Goal: Use online tool/utility: Utilize a website feature to perform a specific function

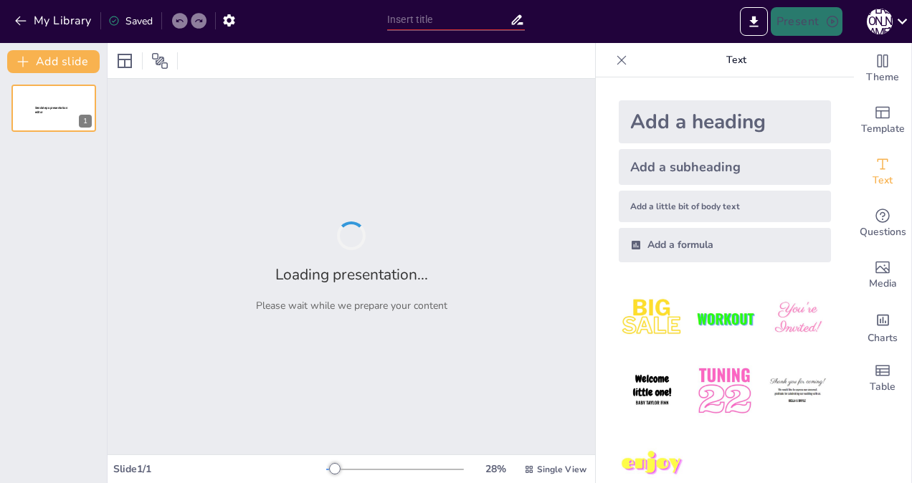
type input "New Sendsteps"
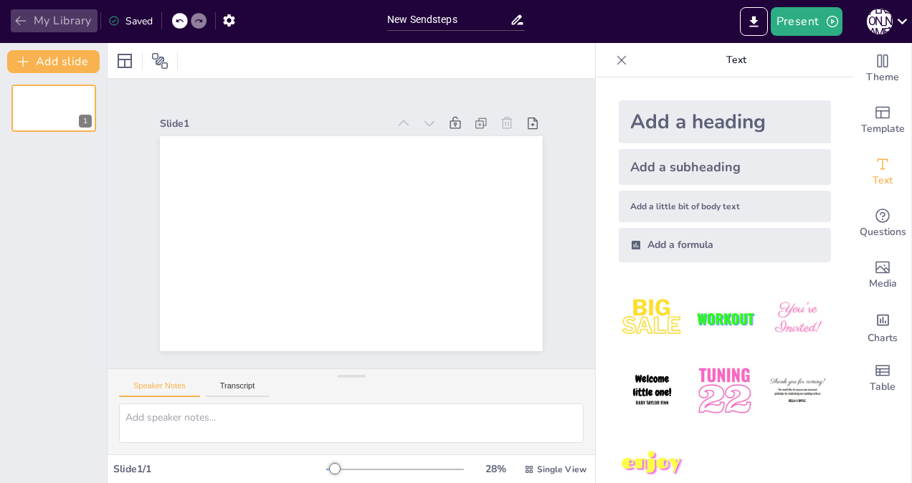
click at [20, 16] on icon "button" at bounding box center [21, 21] width 14 height 14
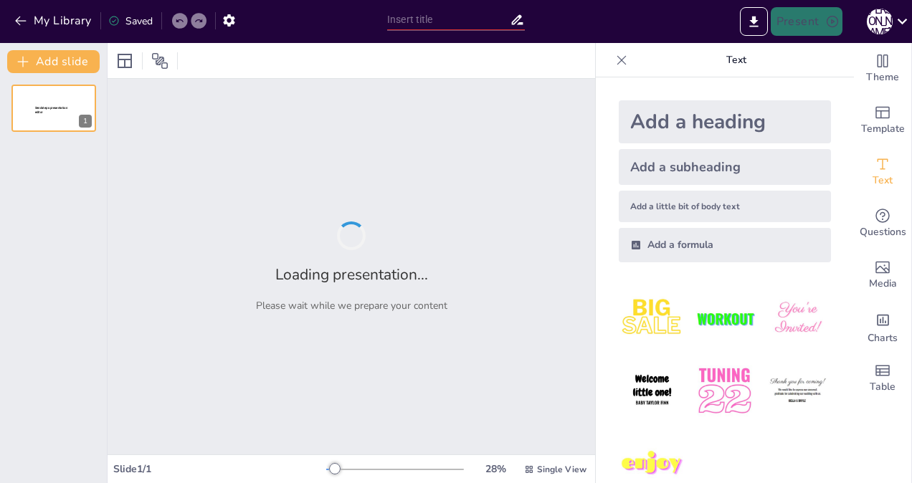
type input "顧客志向と創造的適応に基づくマーケティングの重要性"
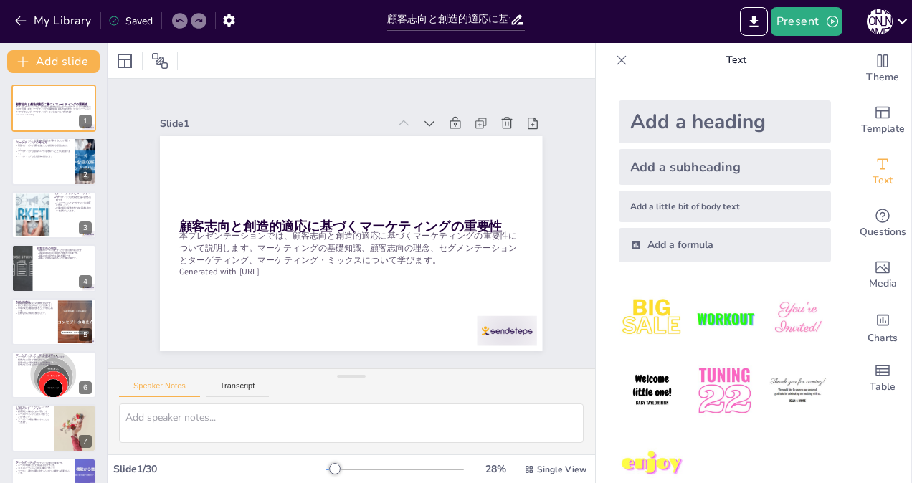
checkbox input "true"
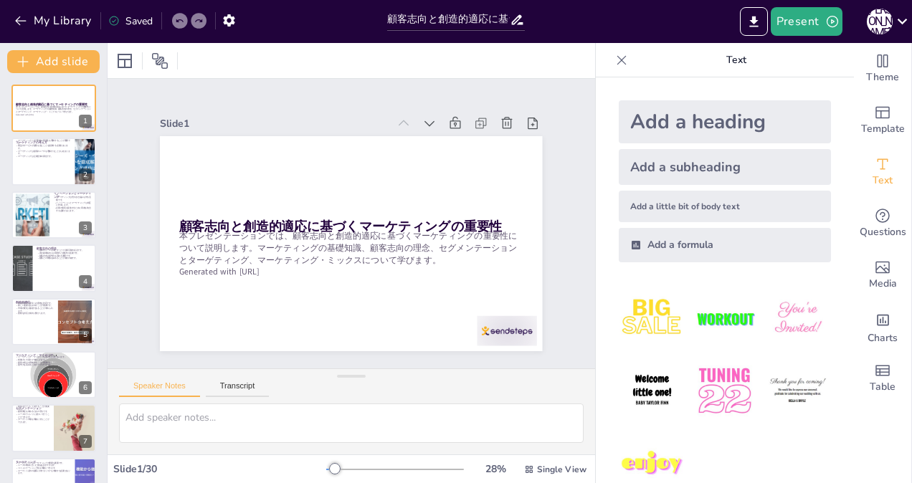
checkbox input "true"
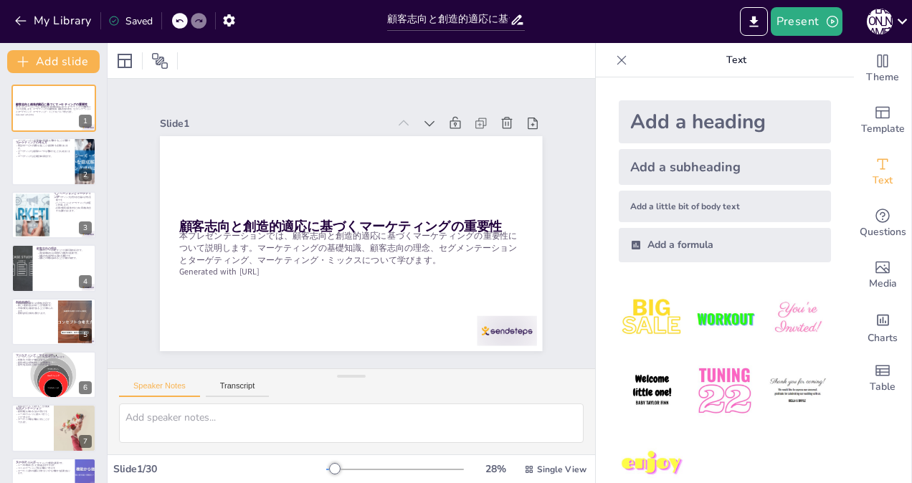
checkbox input "true"
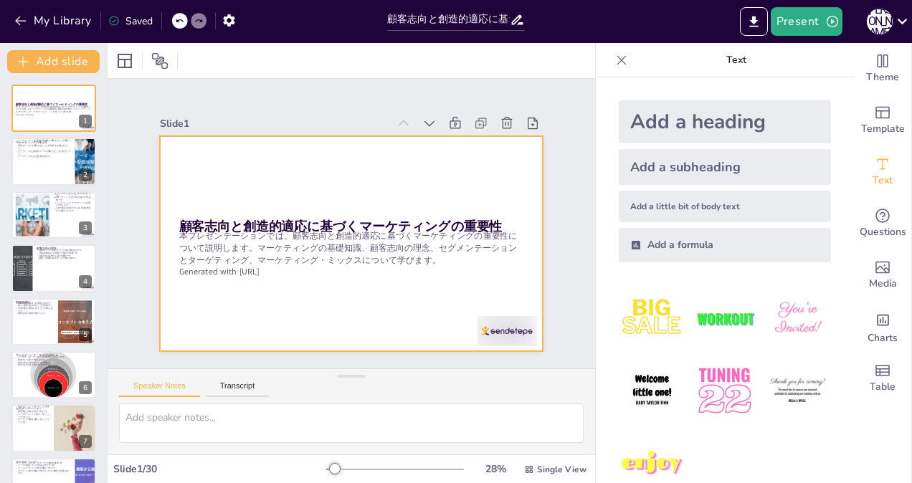
checkbox input "true"
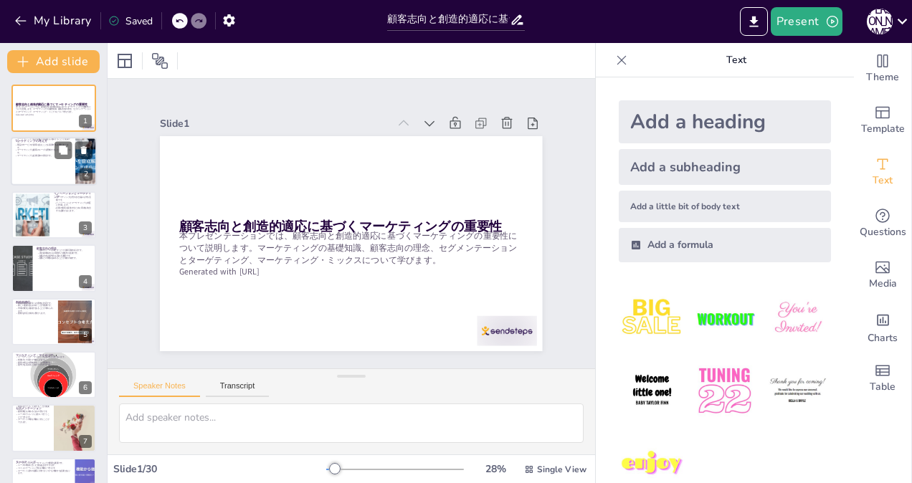
checkbox input "true"
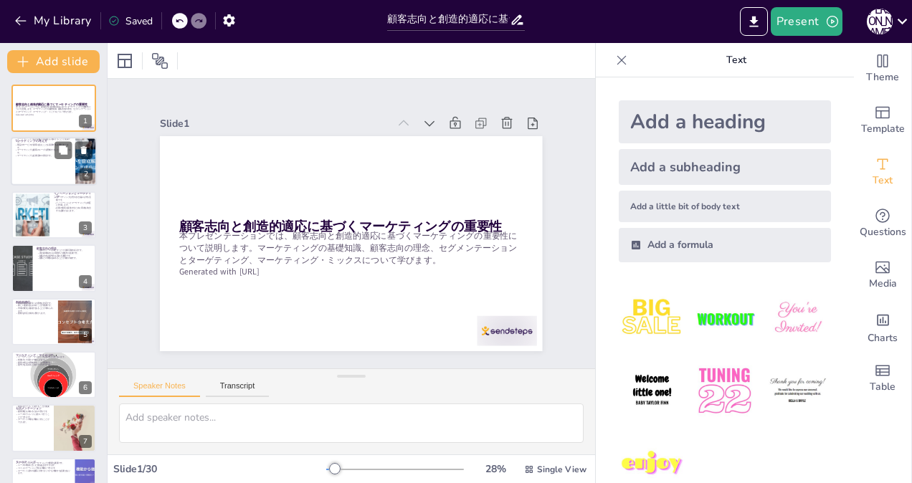
checkbox input "true"
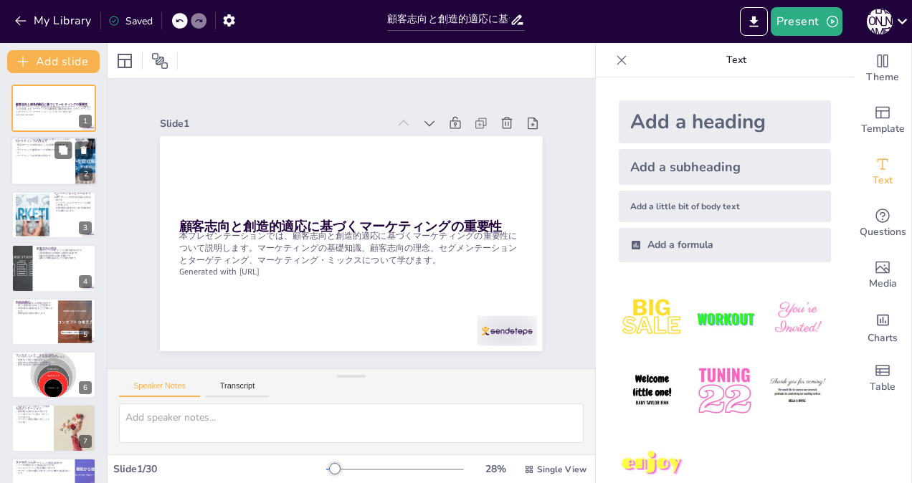
click at [28, 156] on div at bounding box center [54, 162] width 86 height 49
type textarea "マーケティングは経営戦略の一部として機能し、企業の全体的な目標に貢献します。この関係性を理解することで、マーケティング活動がどのように企業の成功に寄与するかを…"
checkbox input "true"
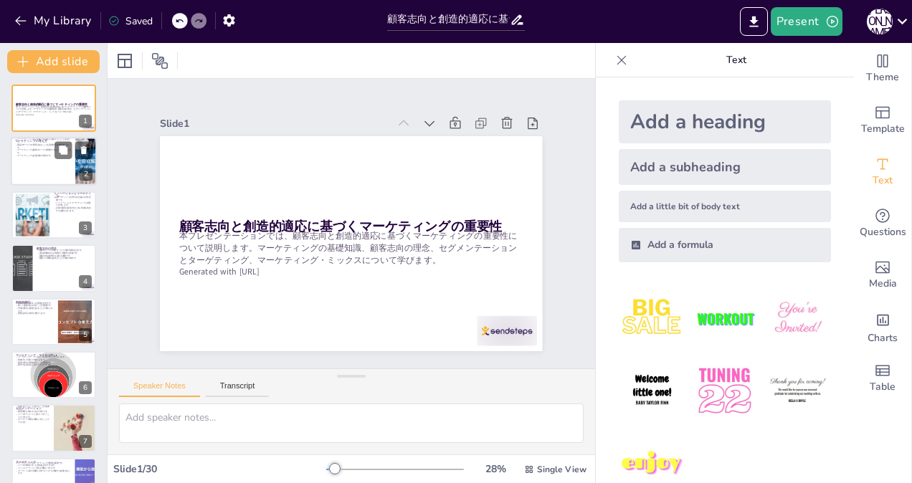
checkbox input "true"
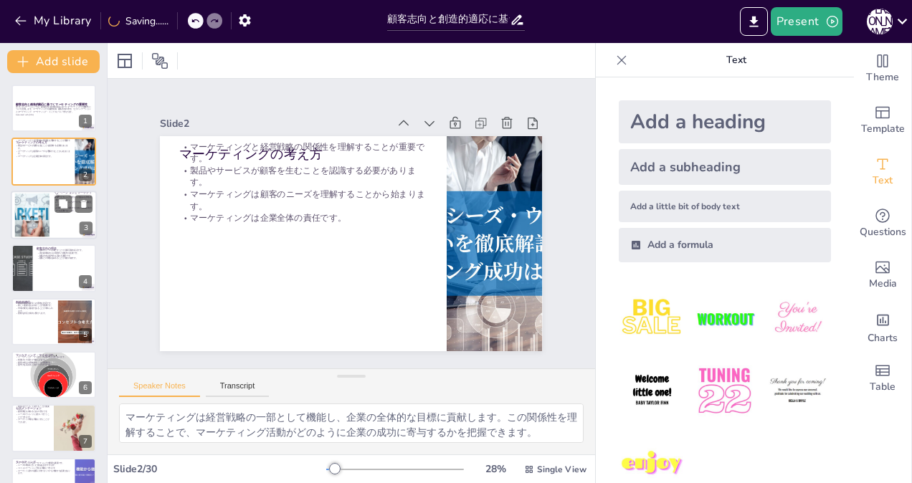
checkbox input "true"
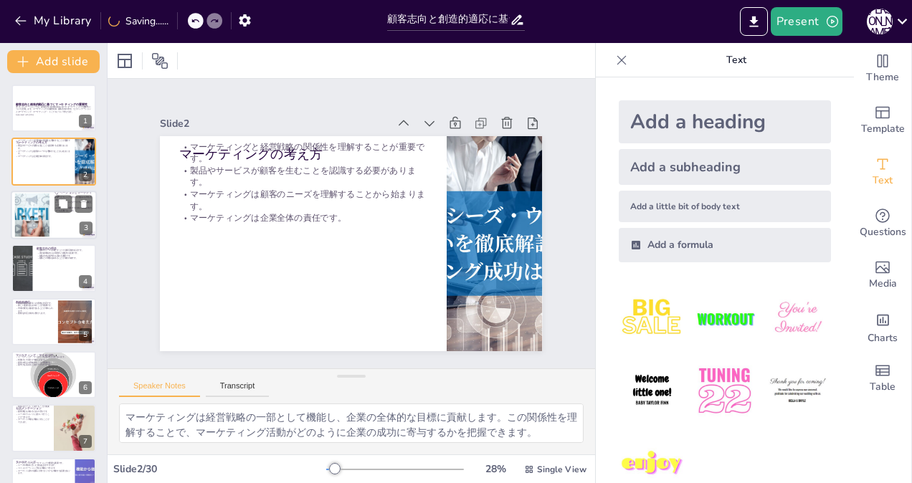
checkbox input "true"
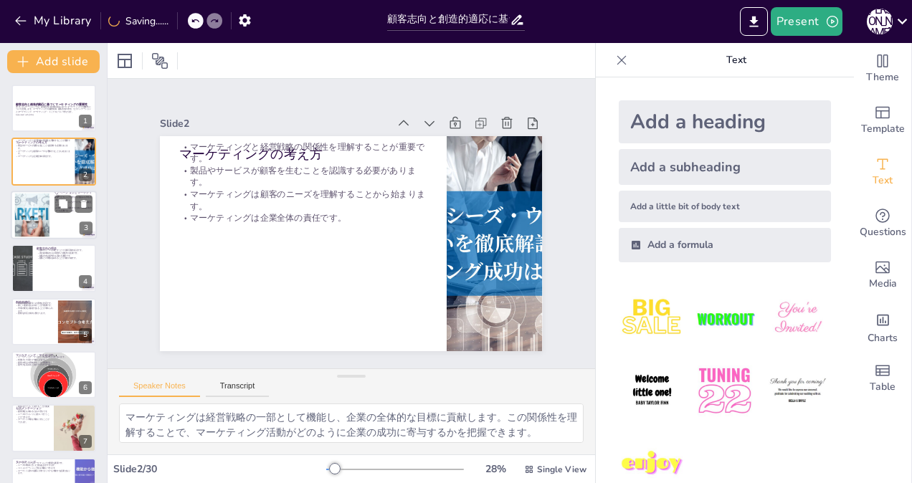
click at [36, 213] on div at bounding box center [32, 215] width 65 height 44
type textarea "イノベーションは企業が市場で競争するための重要な要素です。新しいアイデアや技術を導入することで、他社との差別化を図ります。 マーケティングの役割は、製品やサー…"
checkbox input "true"
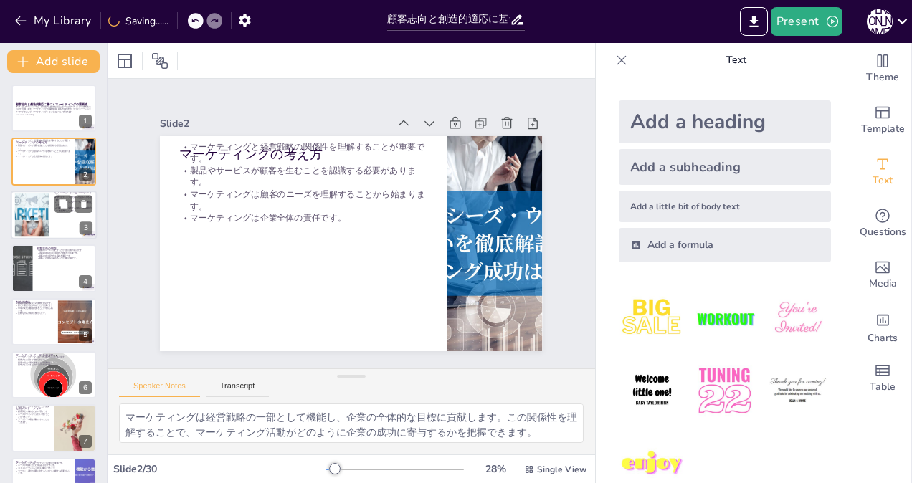
checkbox input "true"
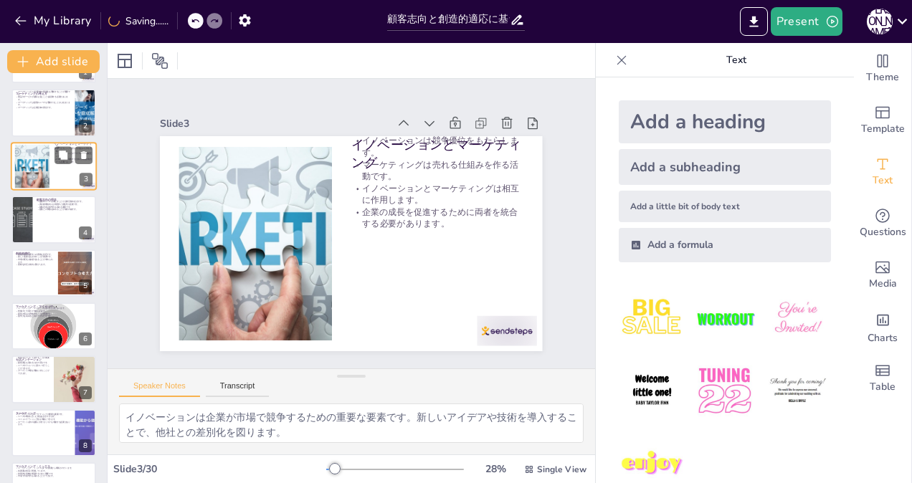
scroll to position [72, 0]
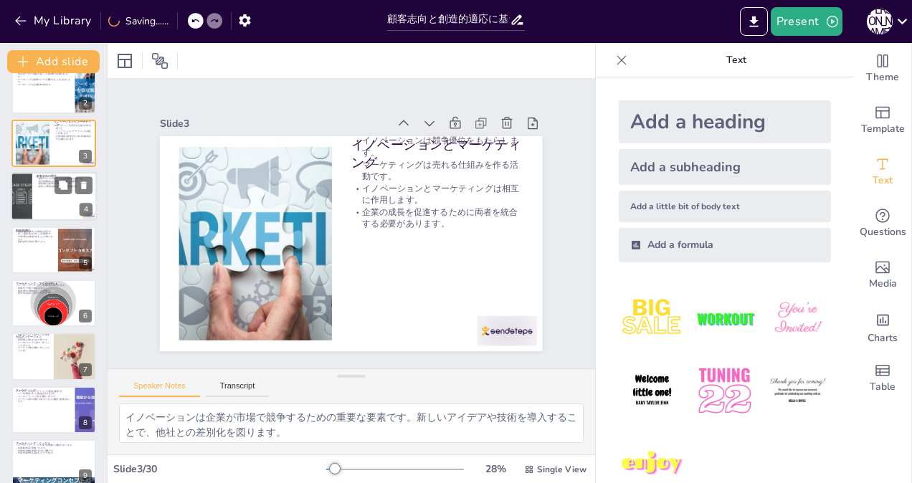
checkbox input "true"
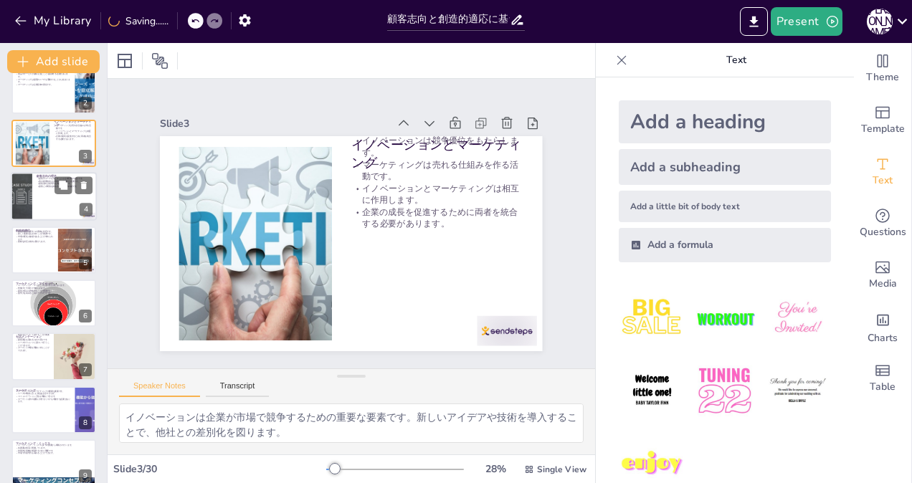
click at [47, 198] on div at bounding box center [54, 196] width 86 height 49
type textarea "顧客のニーズを満たすことは、企業が成功するための基本です。この考え方を実践することで、顧客との関係を深めることができます。 真の顧客指向を実現するためには、単…"
checkbox input "true"
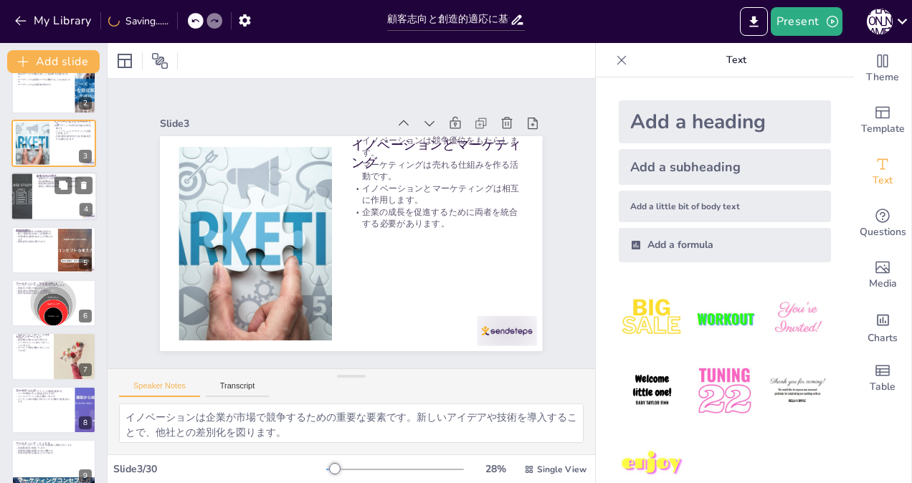
checkbox input "true"
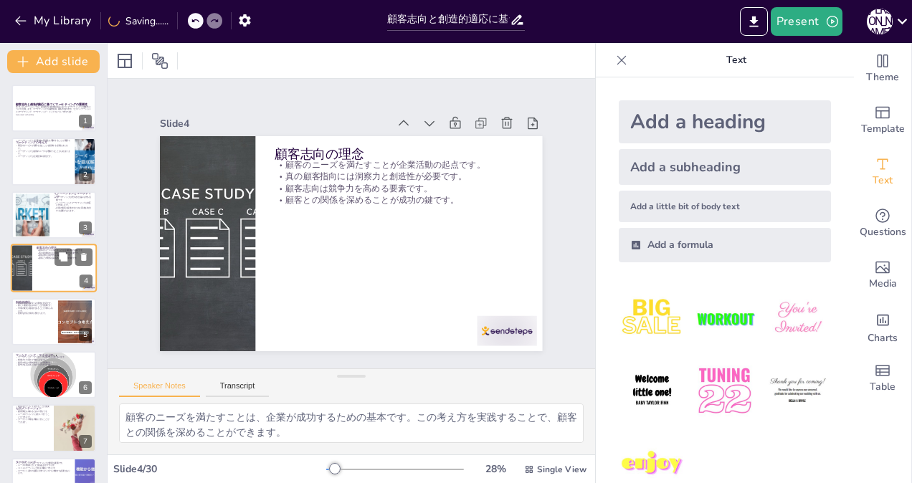
checkbox input "true"
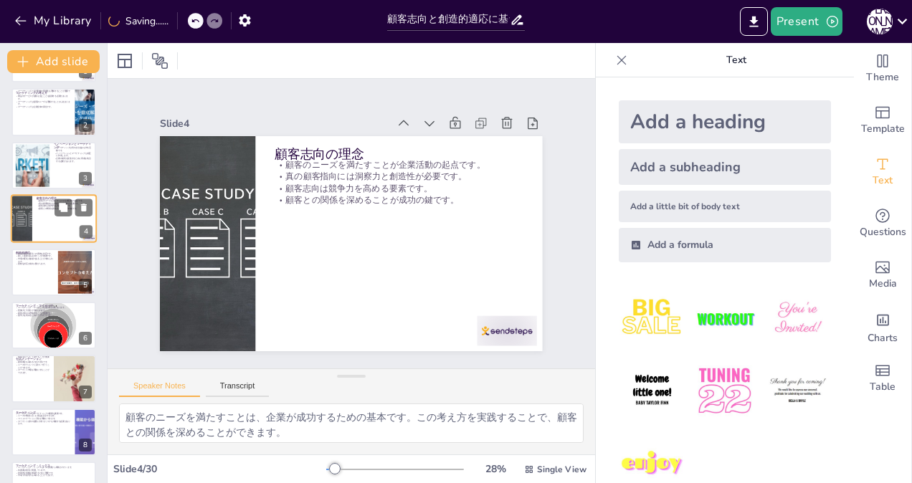
checkbox input "true"
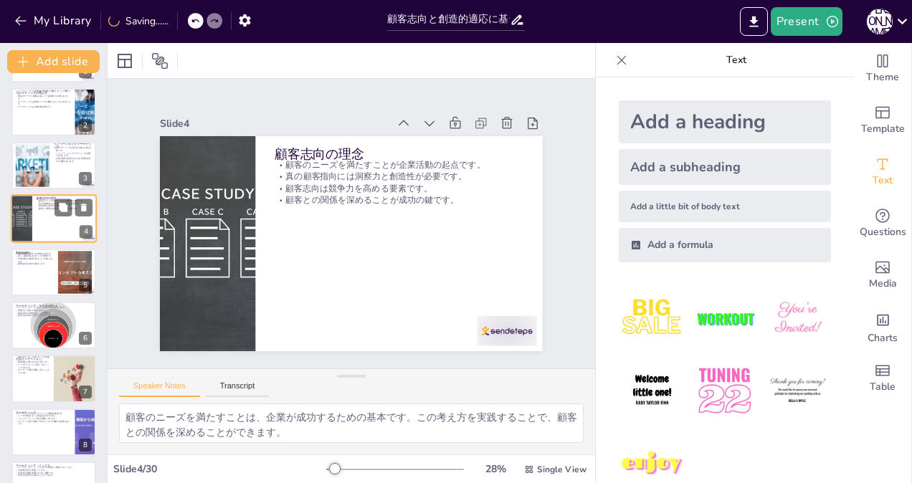
scroll to position [72, 0]
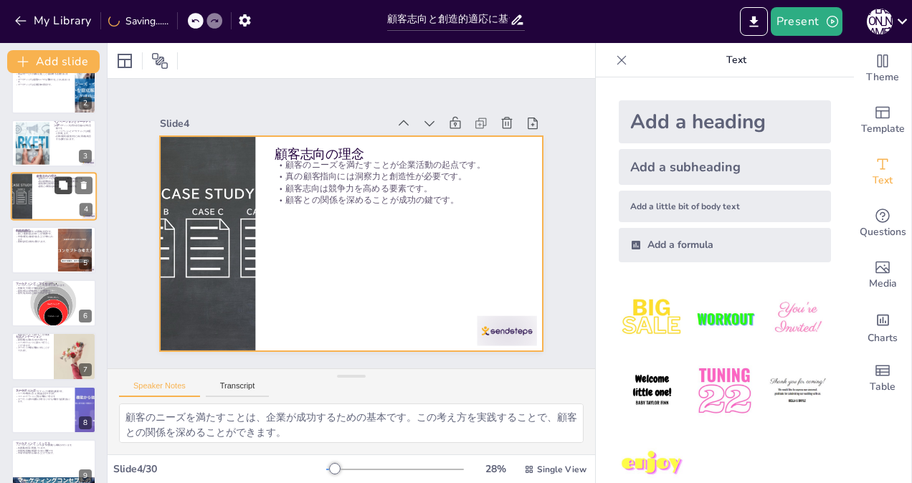
checkbox input "true"
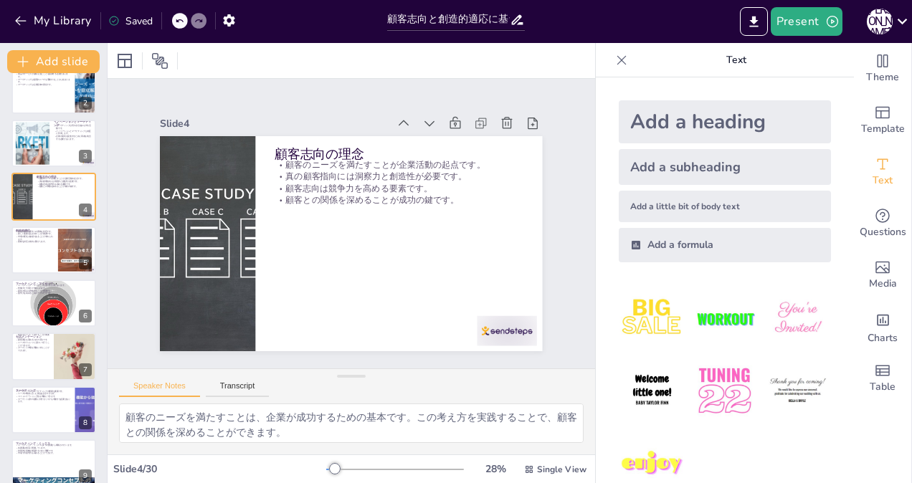
checkbox input "true"
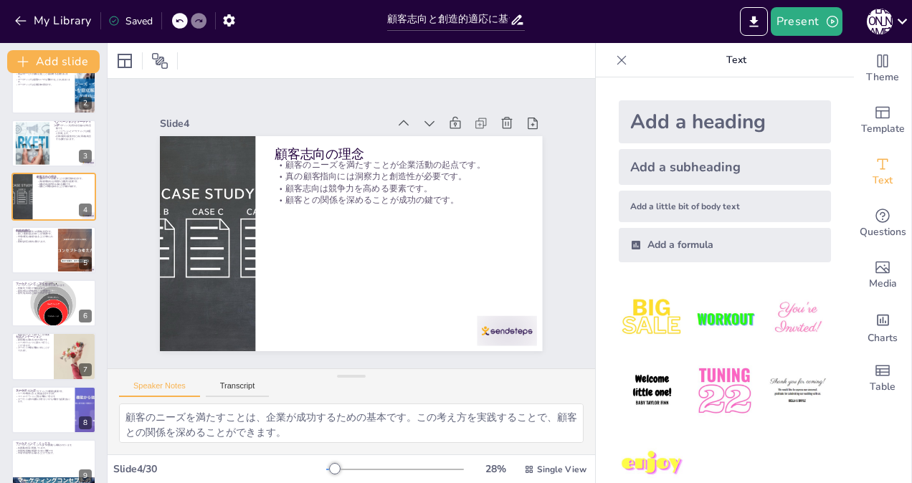
checkbox input "true"
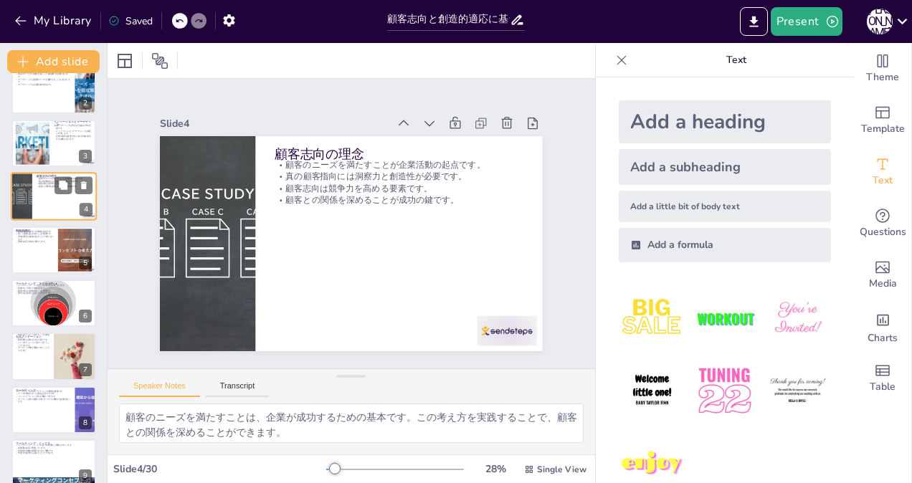
checkbox input "true"
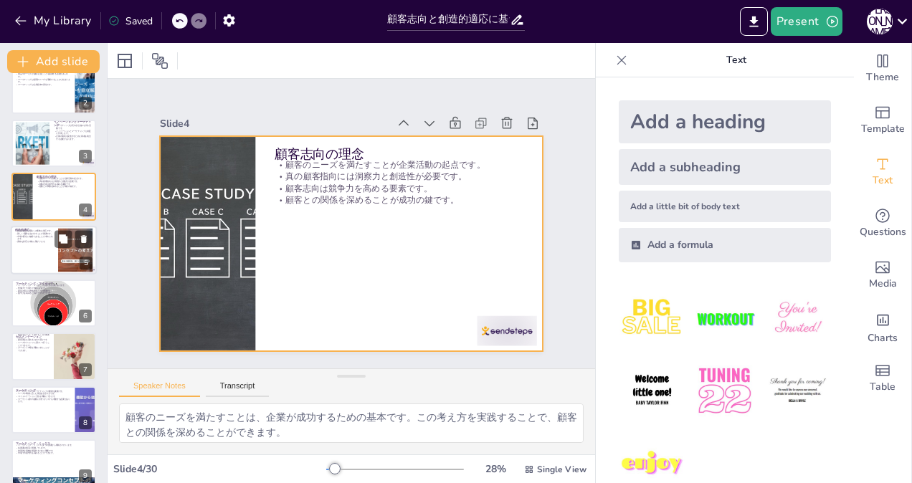
checkbox input "true"
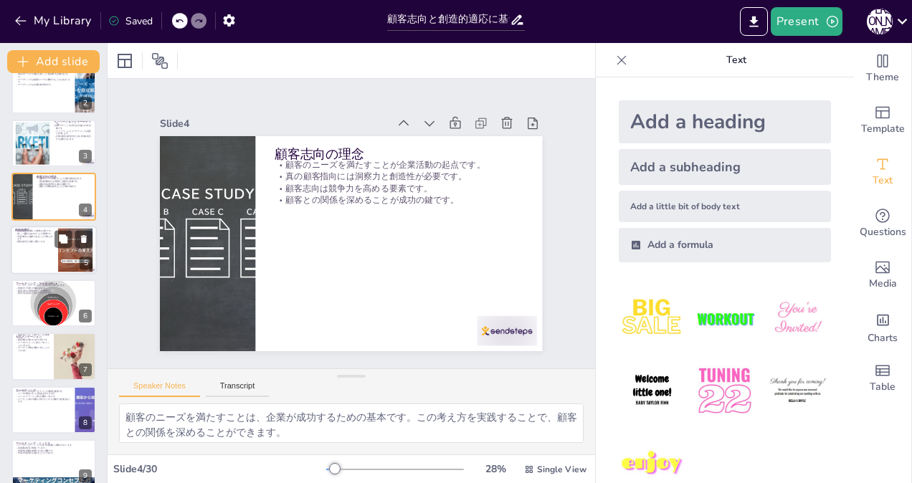
checkbox input "true"
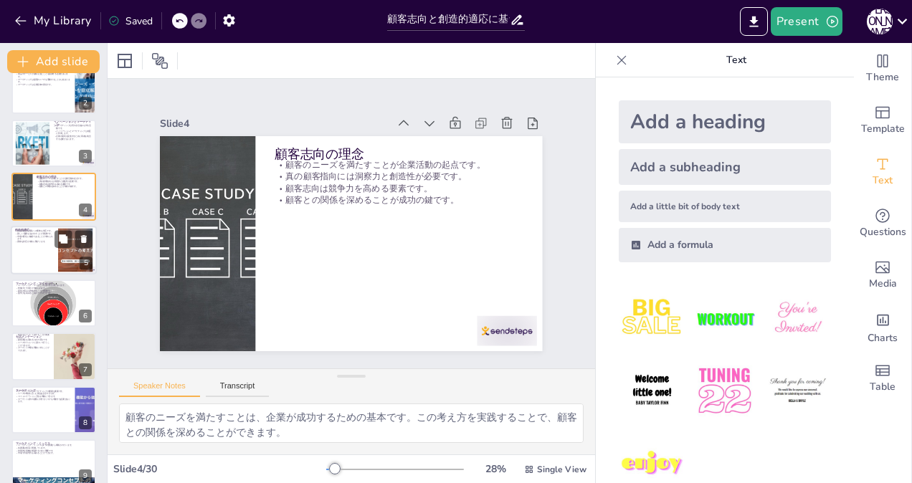
checkbox input "true"
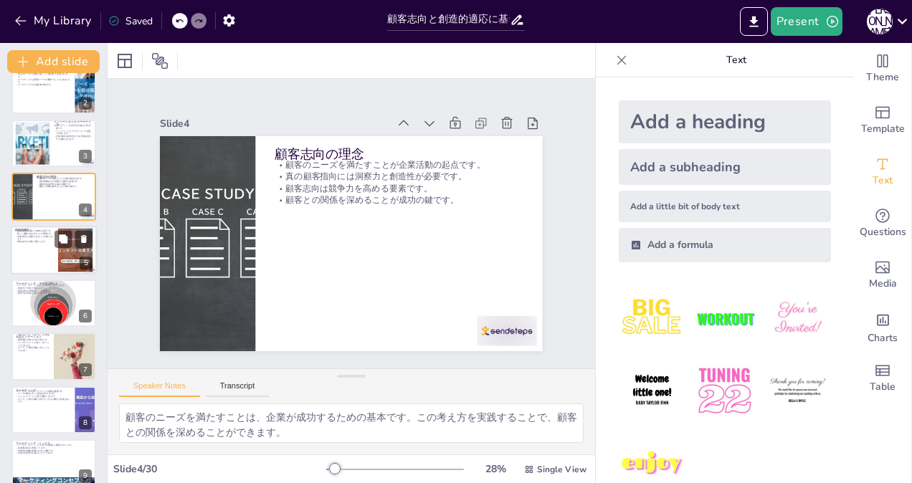
checkbox input "true"
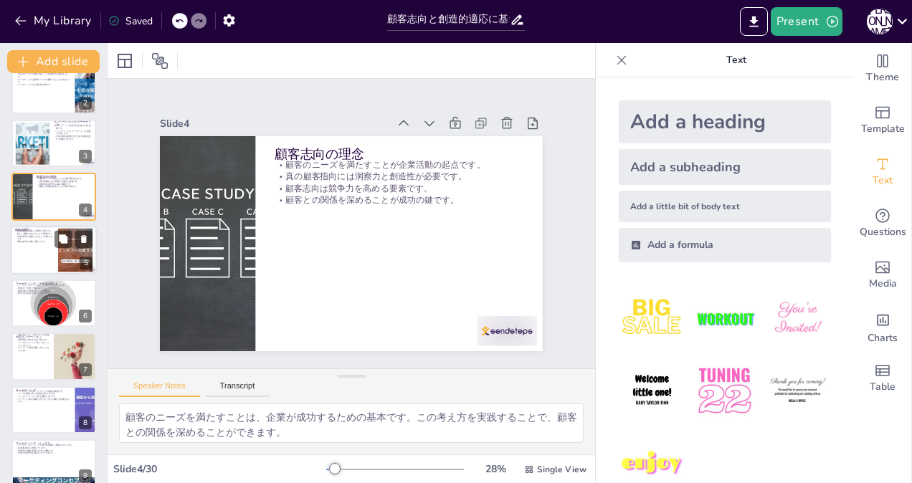
checkbox input "true"
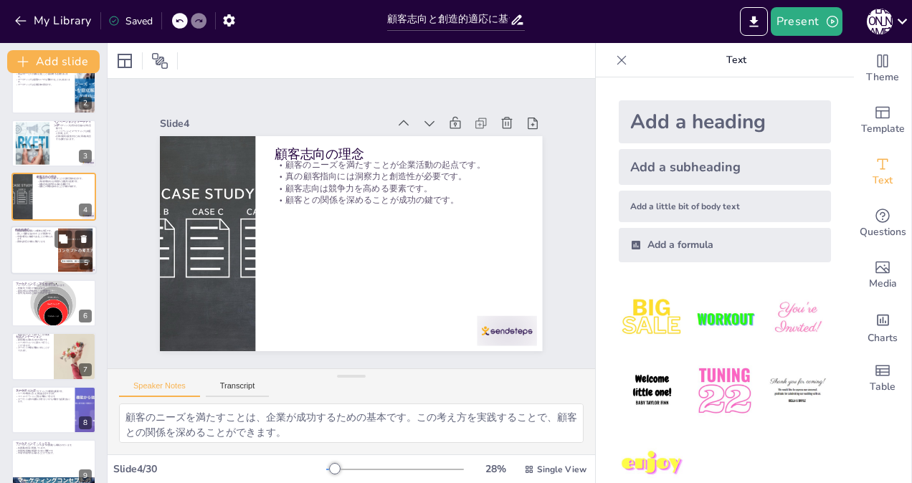
checkbox input "true"
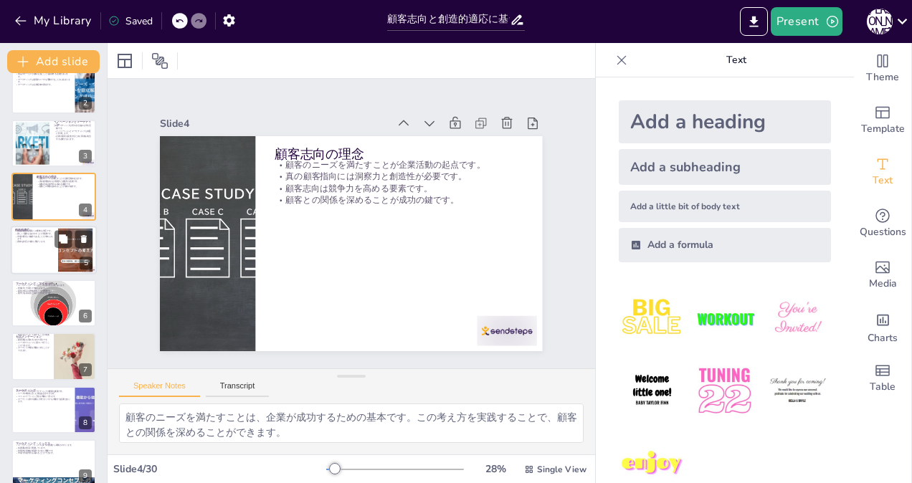
click at [36, 247] on div at bounding box center [54, 250] width 86 height 49
type textarea "創造的適応は、企業が市場の変化に対して柔軟に対応する能力を指します。これにより、競争優位を維持できます。 新しい需要を生み出すことは、企業の成長に不可欠です。…"
checkbox input "true"
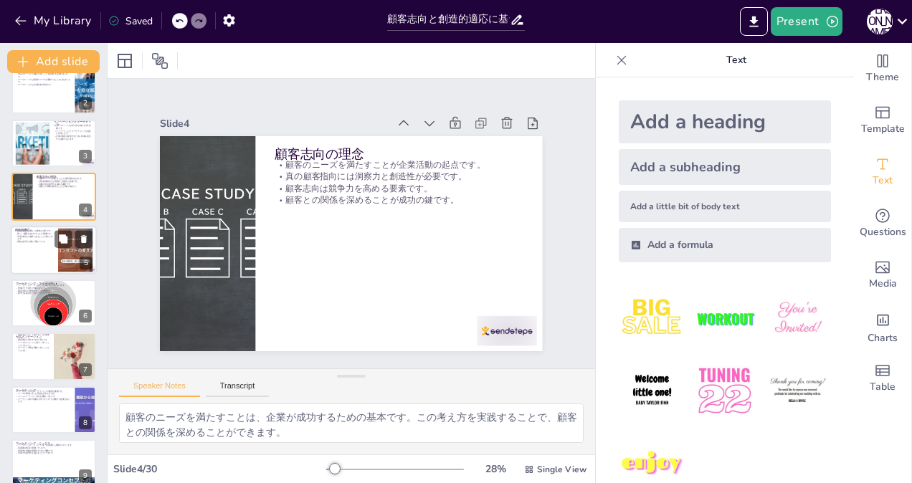
checkbox input "true"
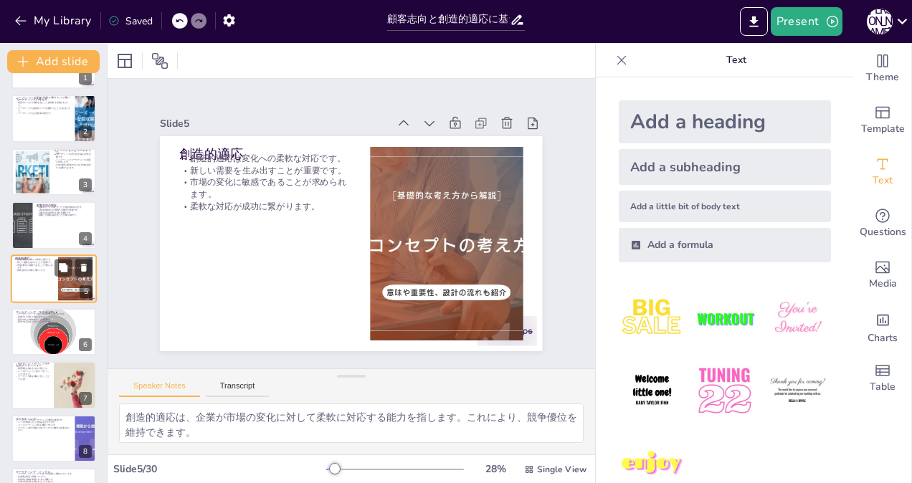
checkbox input "true"
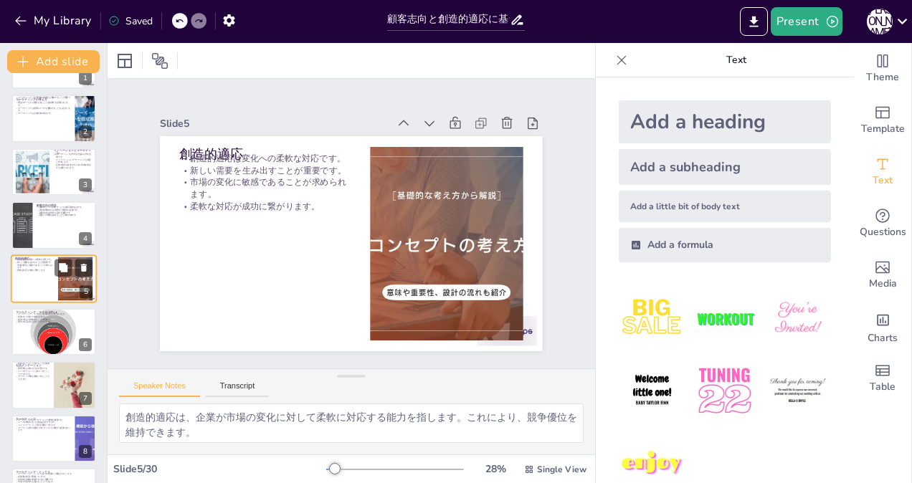
checkbox input "true"
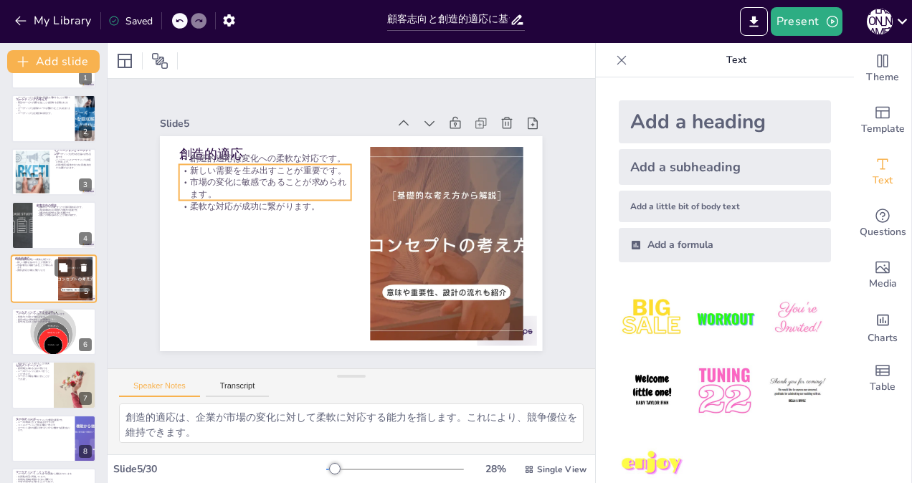
checkbox input "true"
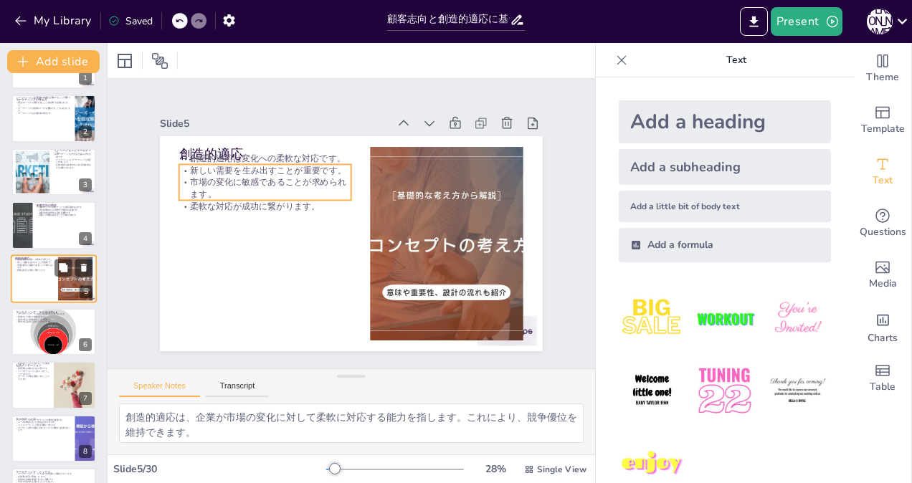
scroll to position [115, 0]
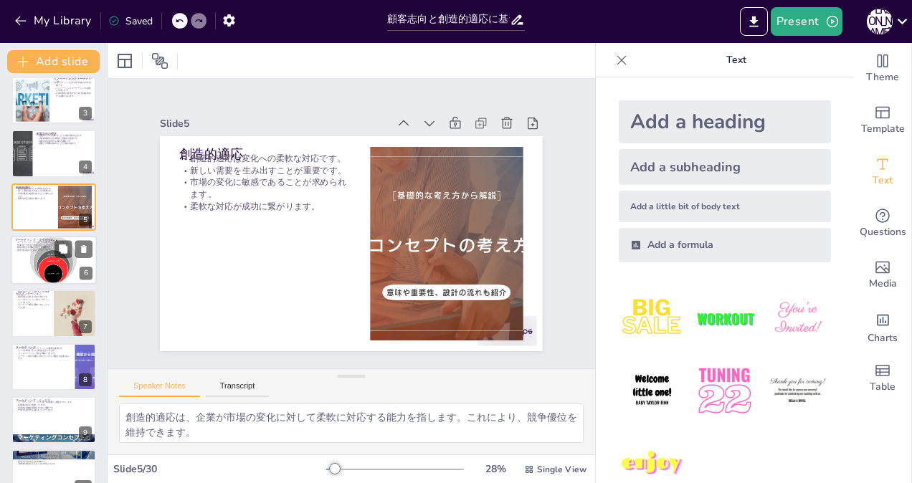
checkbox input "true"
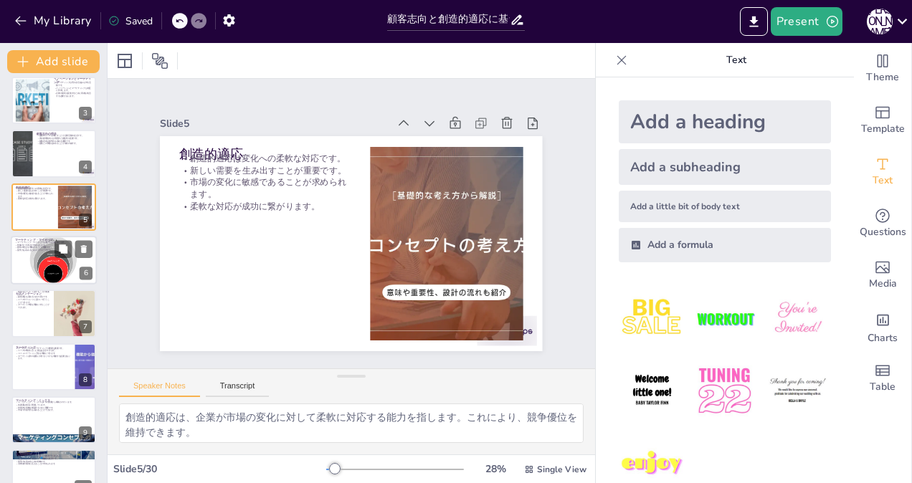
checkbox input "true"
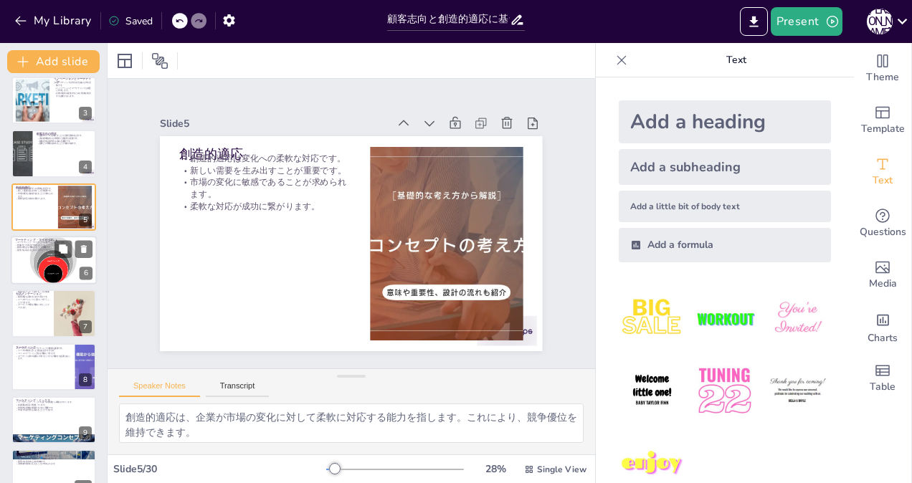
checkbox input "true"
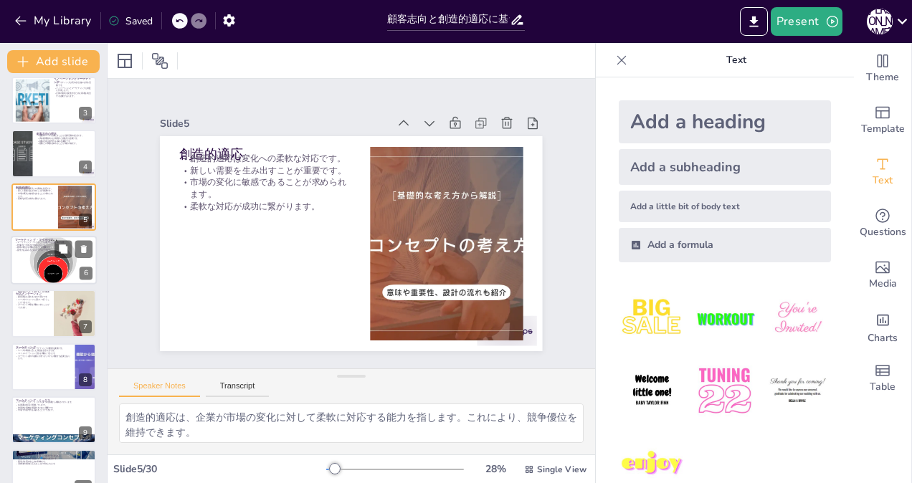
checkbox input "true"
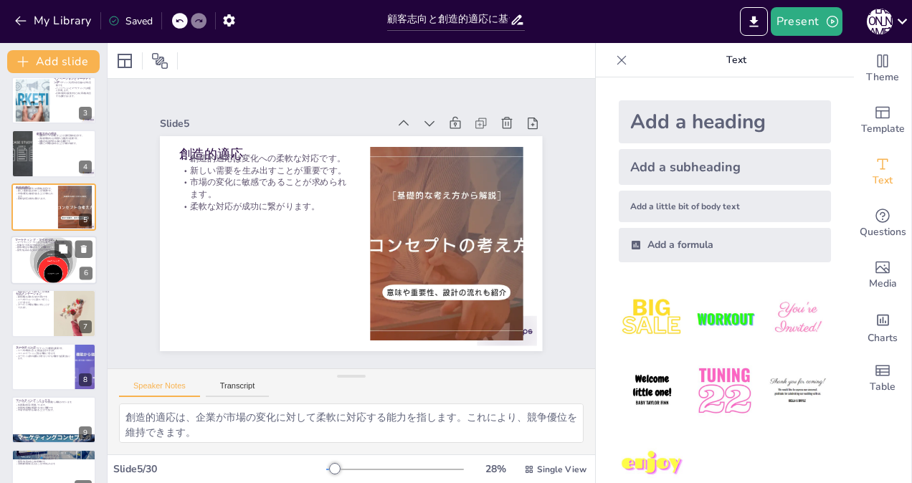
checkbox input "true"
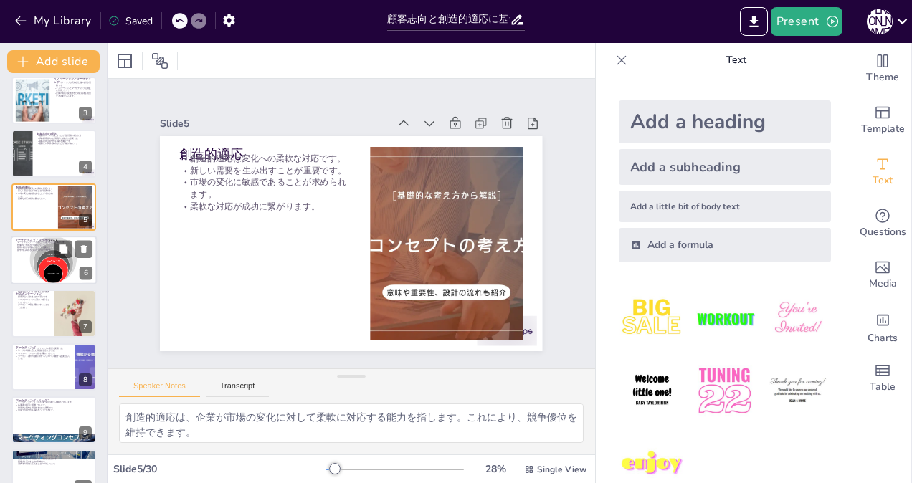
checkbox input "true"
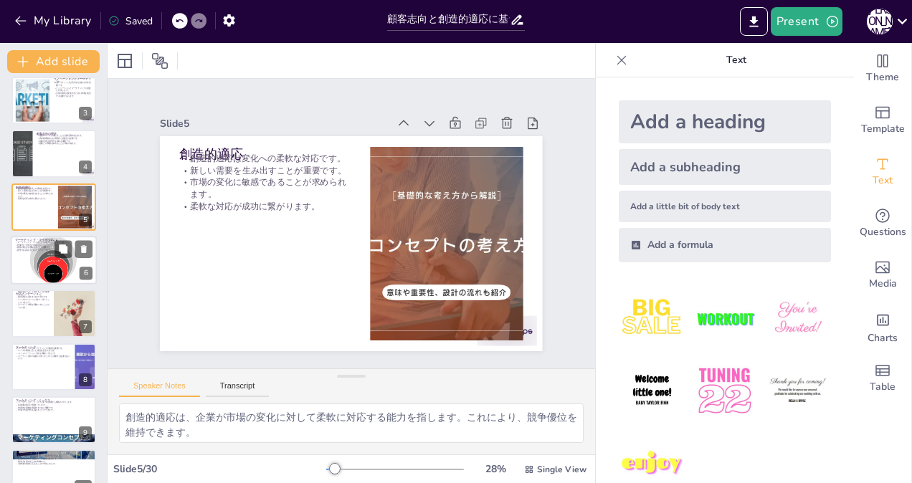
checkbox input "true"
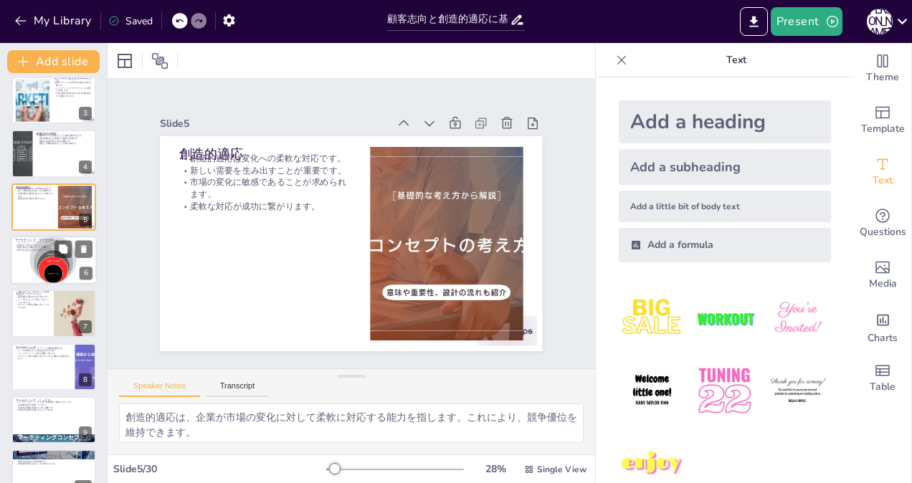
checkbox input "true"
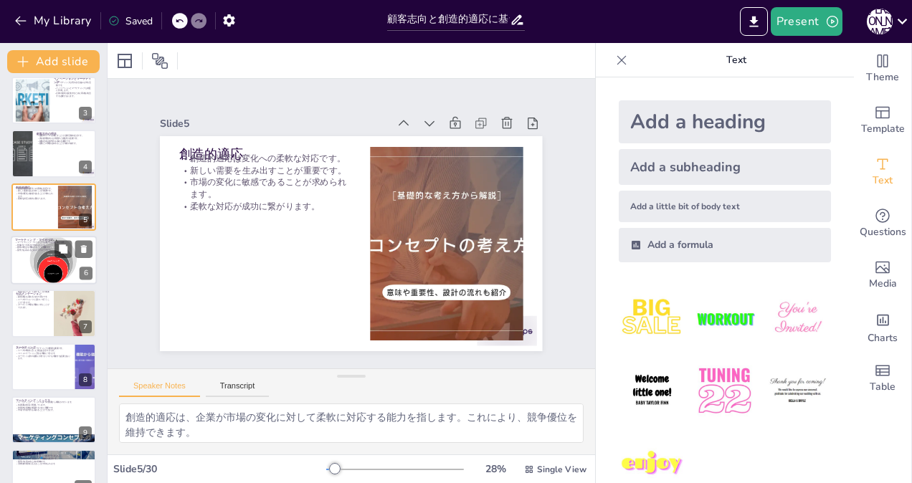
checkbox input "true"
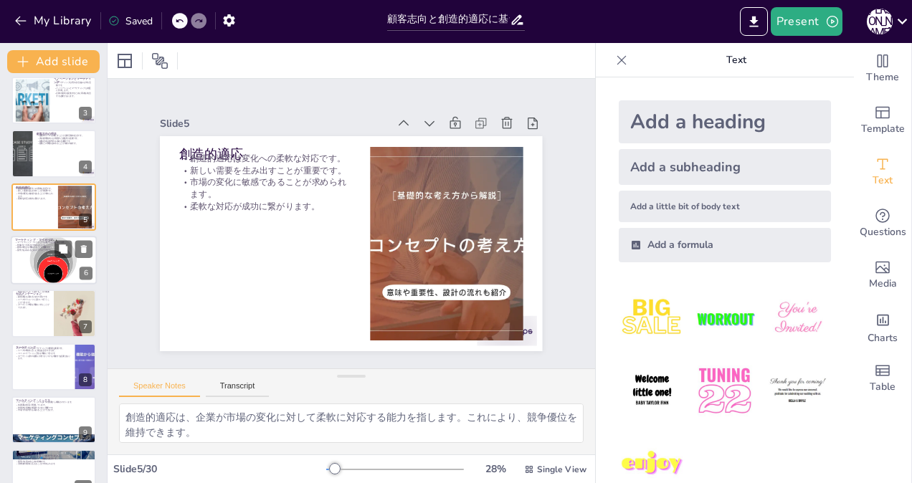
click at [27, 248] on p "顧客の視点を理解することが重要です。" at bounding box center [53, 248] width 77 height 3
type textarea "マーケティング・マイオピアは企業が顧客の視点を無視する状態です。これを避けることで、顧客のニーズを正しく理解できます。 想像力と大胆さを持つことで、企業は新し…"
checkbox input "true"
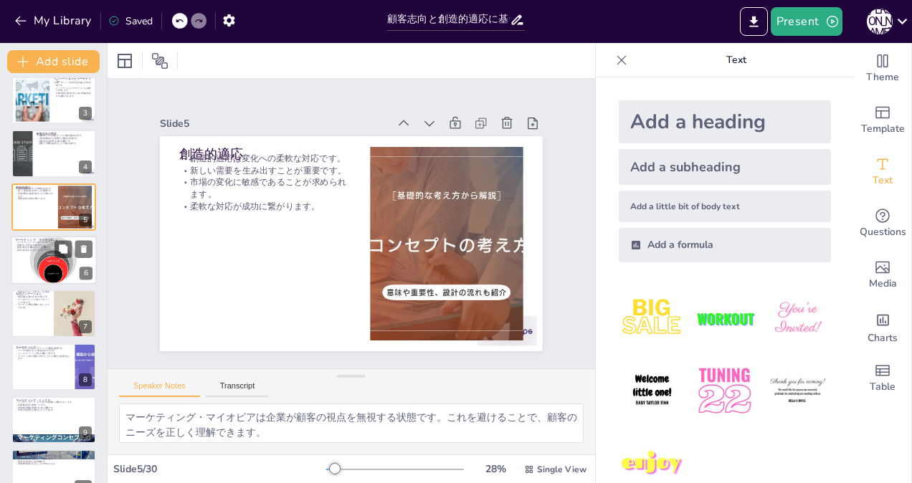
checkbox input "true"
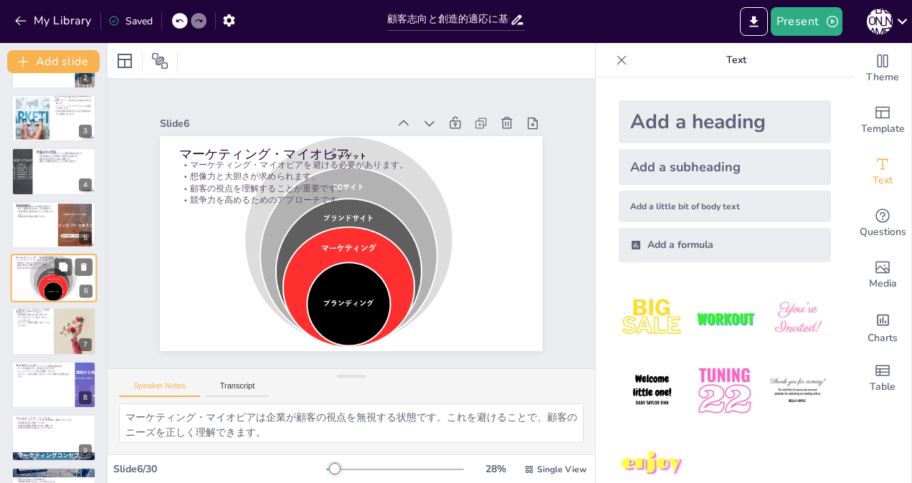
checkbox input "true"
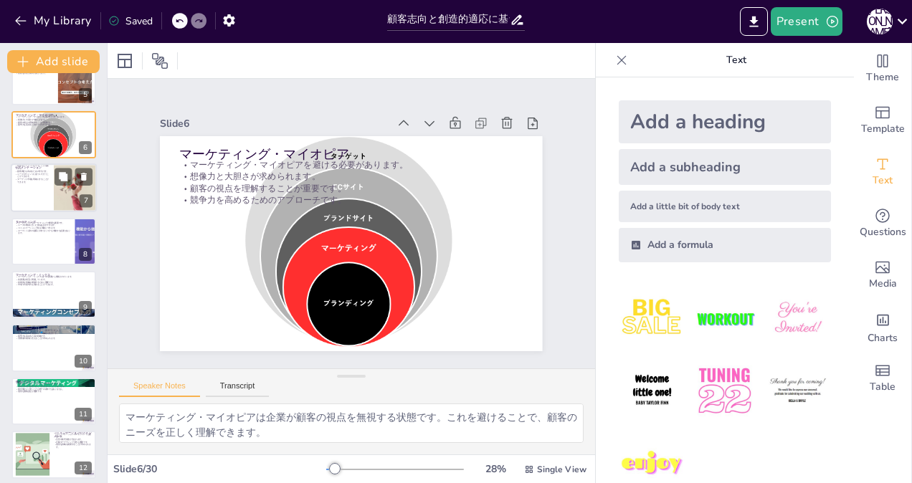
click at [29, 186] on div at bounding box center [54, 188] width 86 height 49
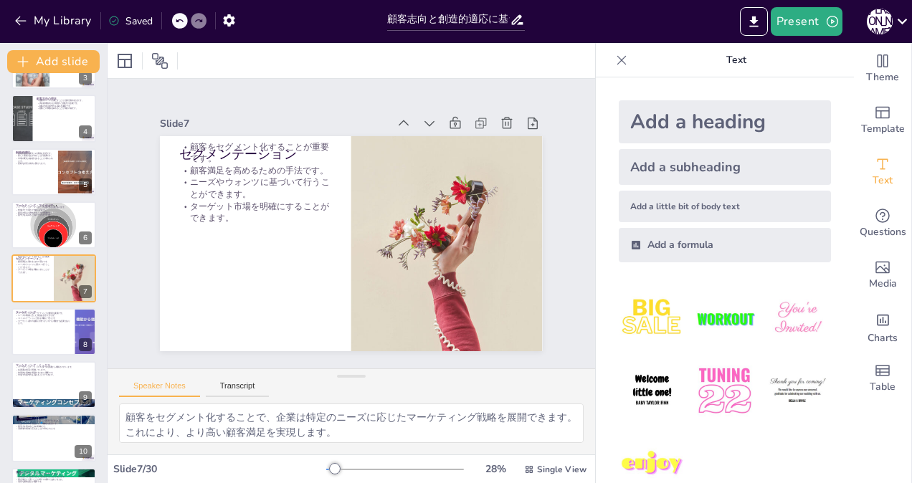
scroll to position [222, 0]
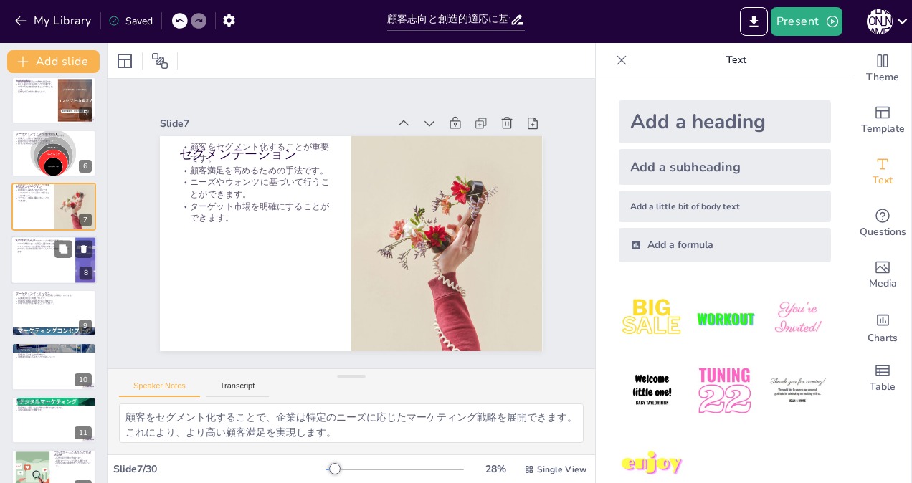
click at [26, 250] on p "ターゲット以外の顧客に対するリスクを考慮する必要があります。" at bounding box center [43, 249] width 56 height 5
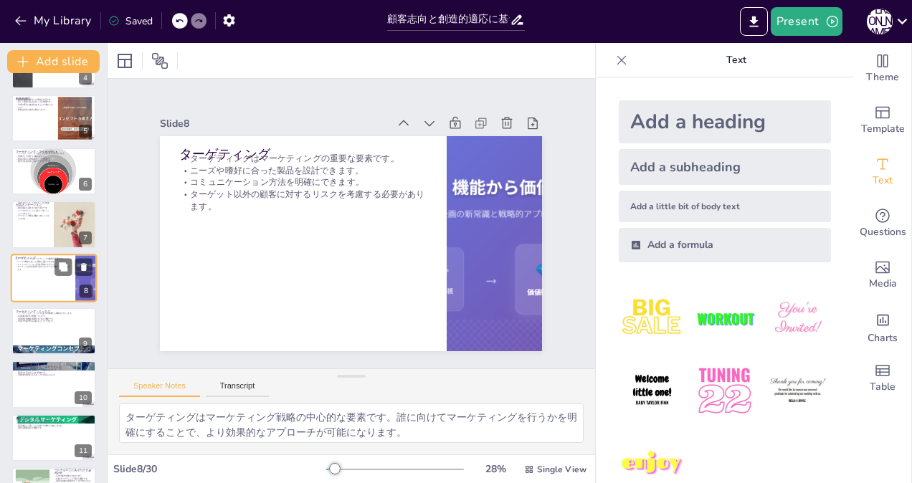
scroll to position [347, 0]
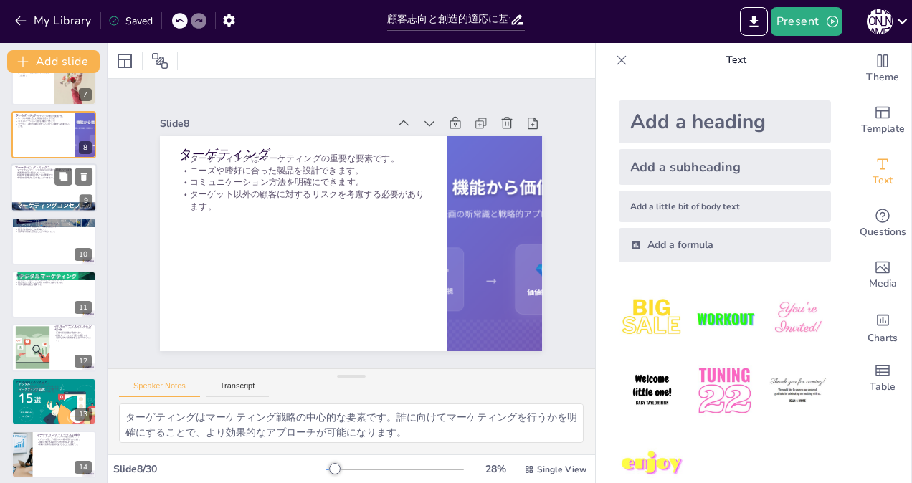
click at [28, 183] on div at bounding box center [54, 187] width 86 height 49
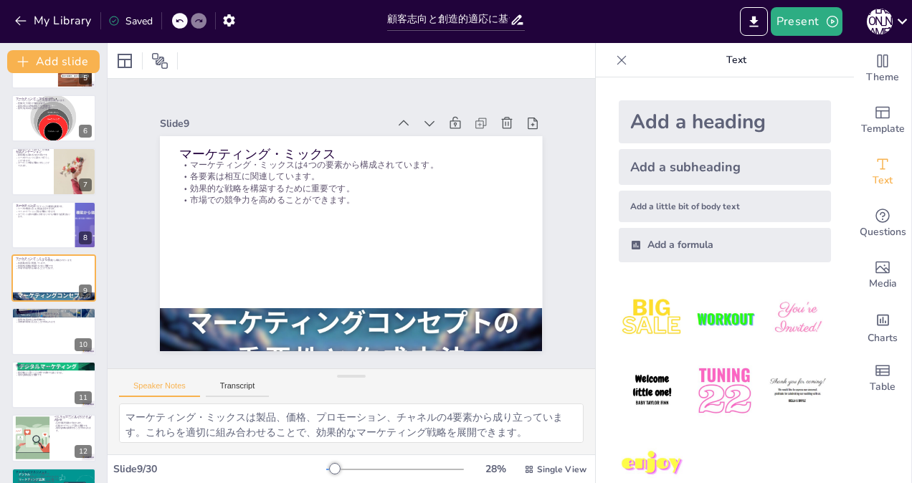
scroll to position [328, 0]
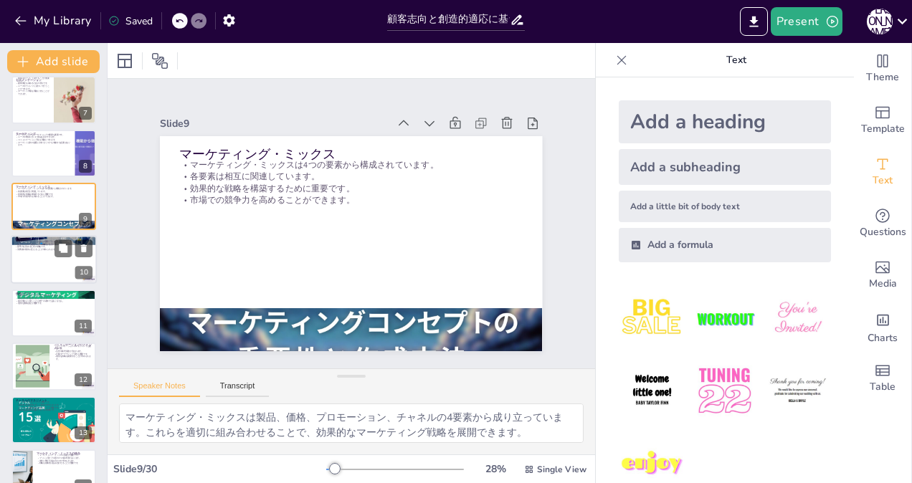
click at [33, 252] on div at bounding box center [54, 260] width 86 height 49
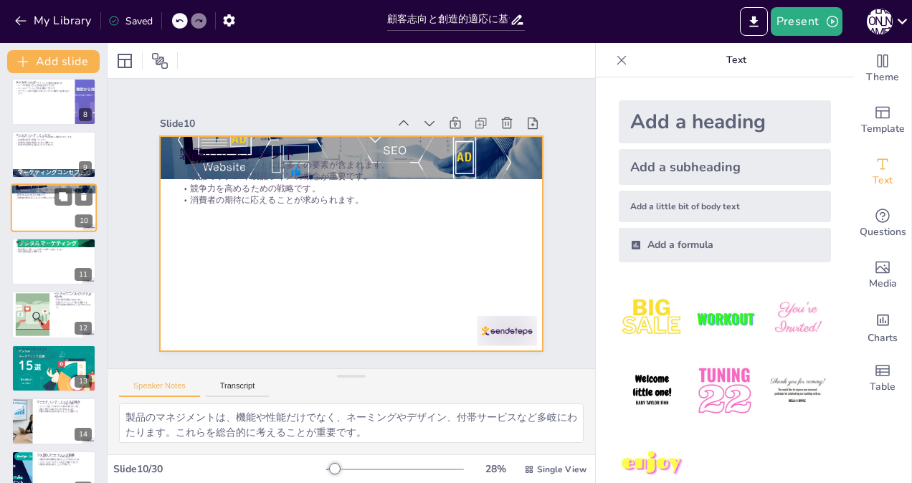
scroll to position [381, 0]
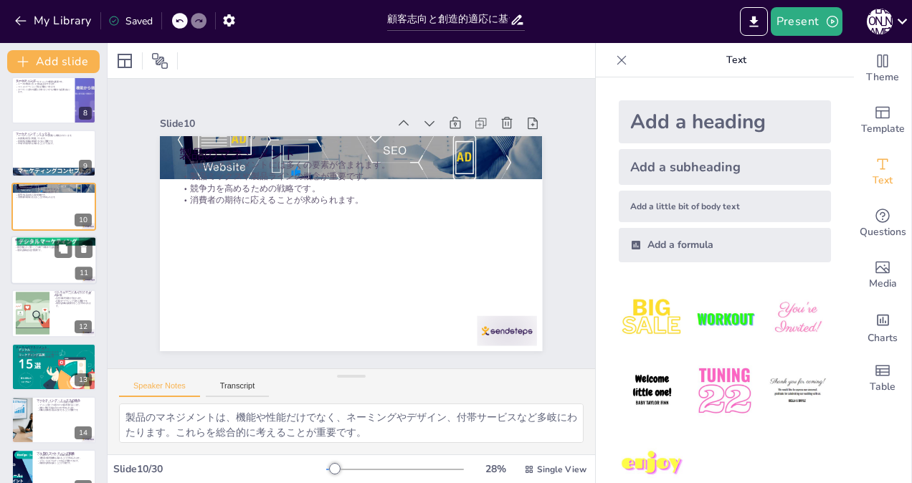
click at [33, 250] on p "適切な価格設定が重要です。" at bounding box center [53, 250] width 77 height 3
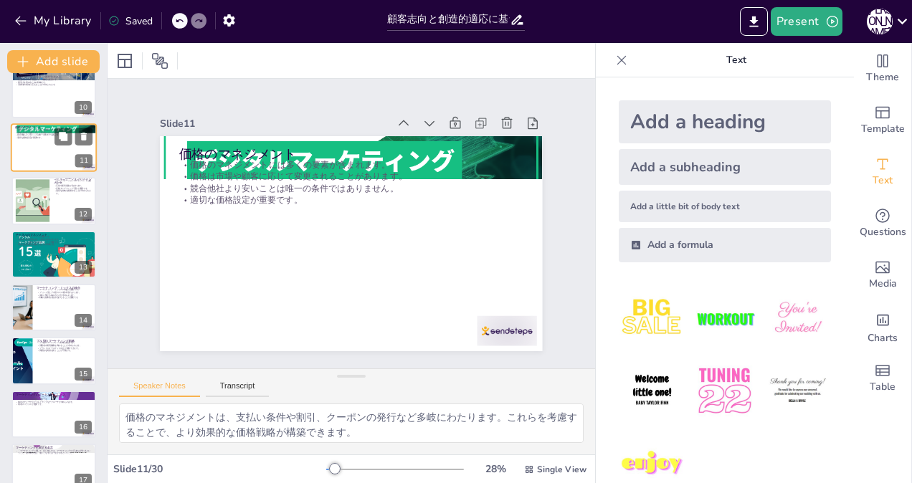
scroll to position [506, 0]
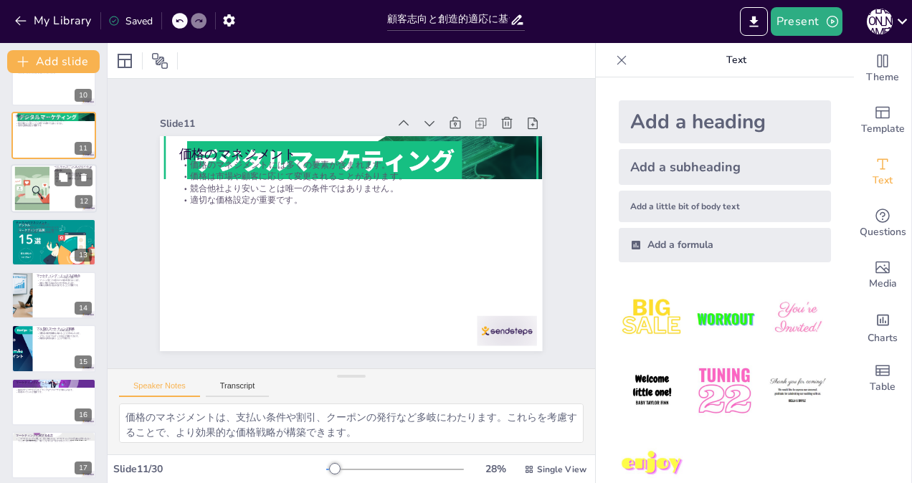
click at [32, 189] on div at bounding box center [32, 189] width 80 height 44
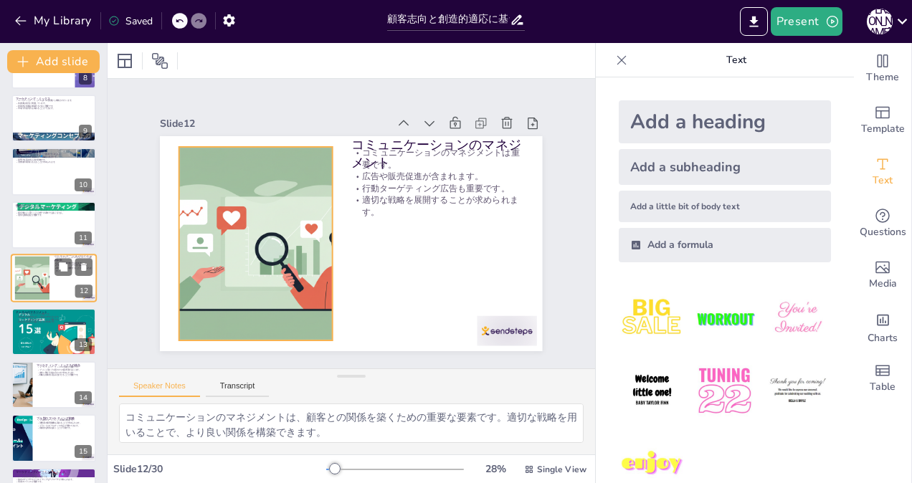
scroll to position [488, 0]
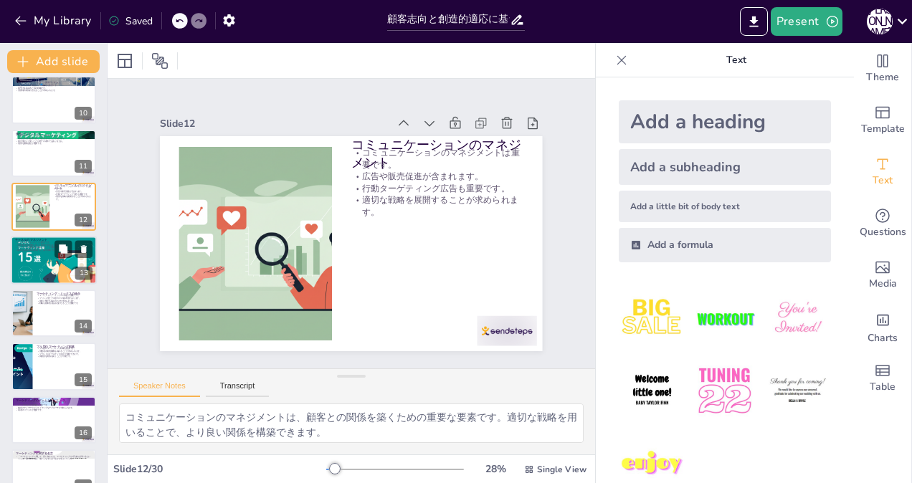
click at [34, 254] on div at bounding box center [54, 260] width 87 height 49
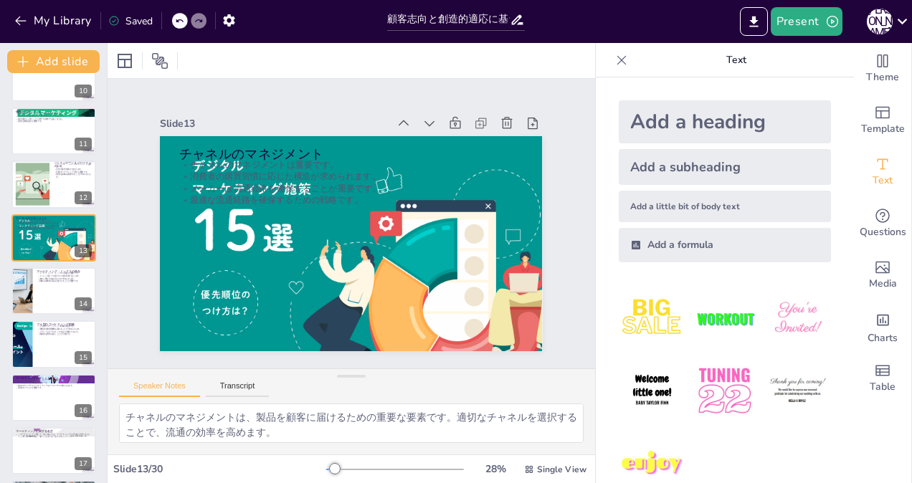
scroll to position [542, 0]
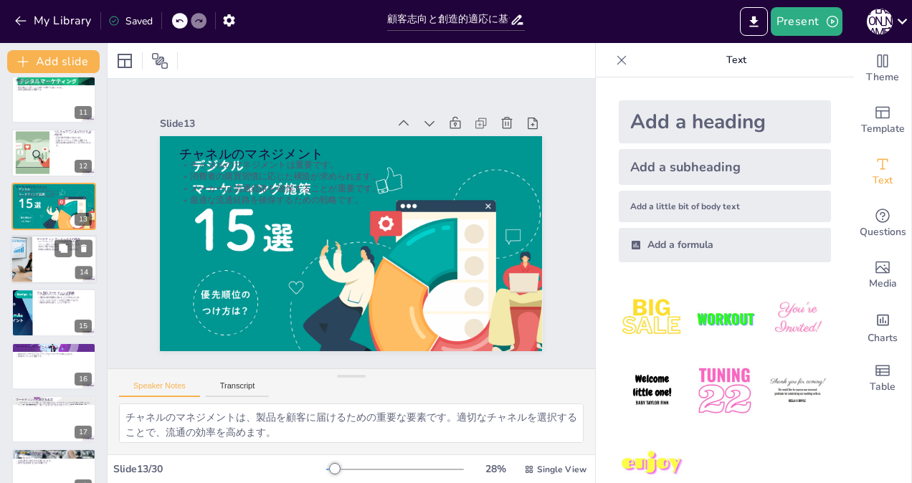
click at [37, 255] on div at bounding box center [54, 259] width 86 height 49
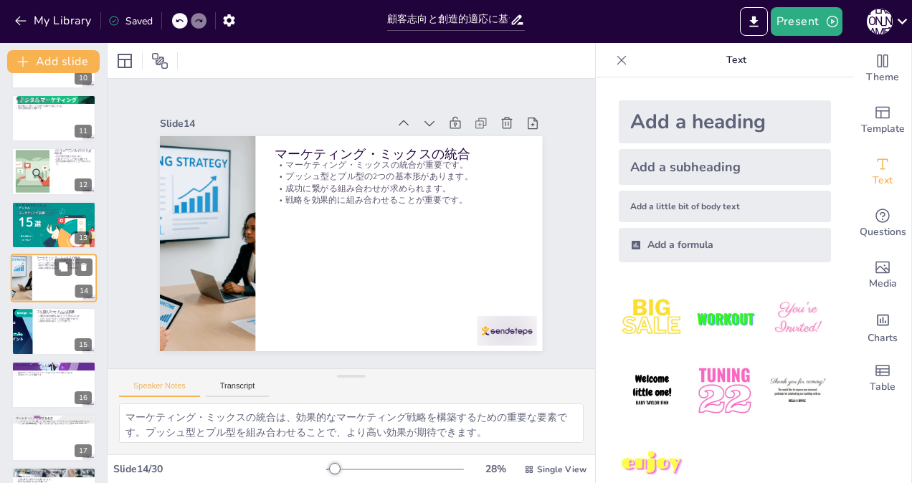
scroll to position [667, 0]
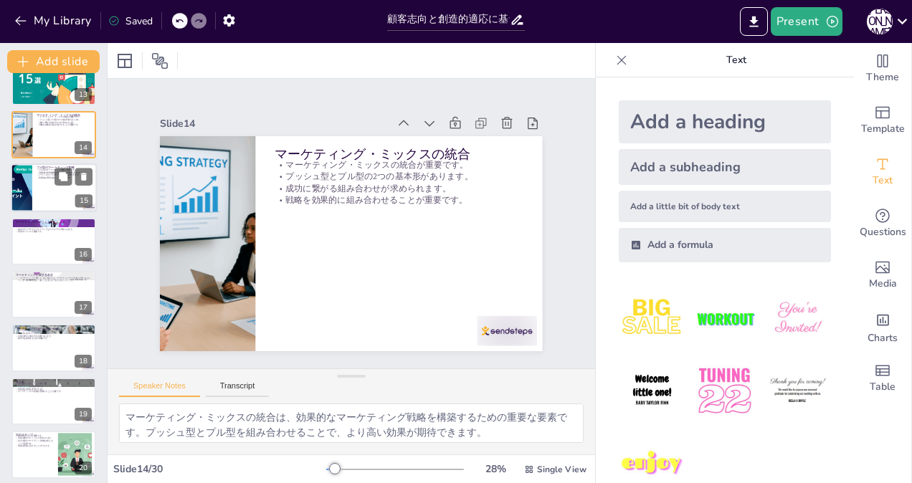
click at [32, 192] on div at bounding box center [21, 188] width 86 height 49
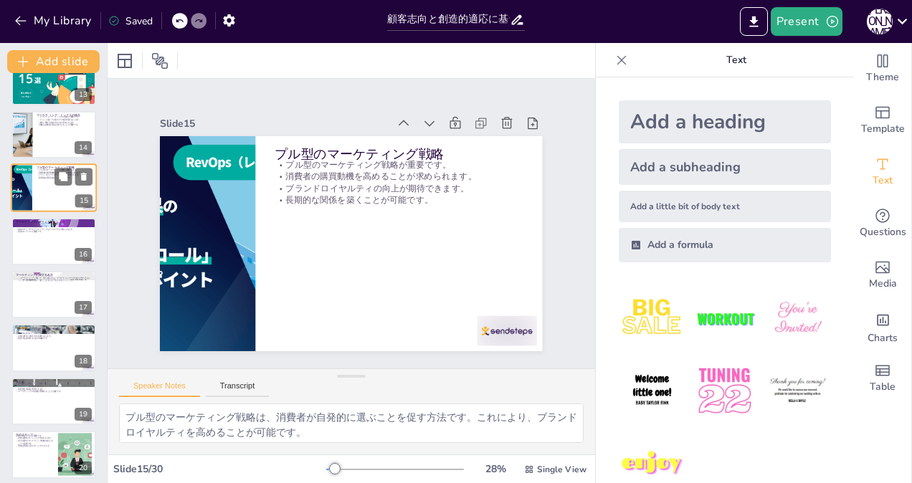
scroll to position [576, 0]
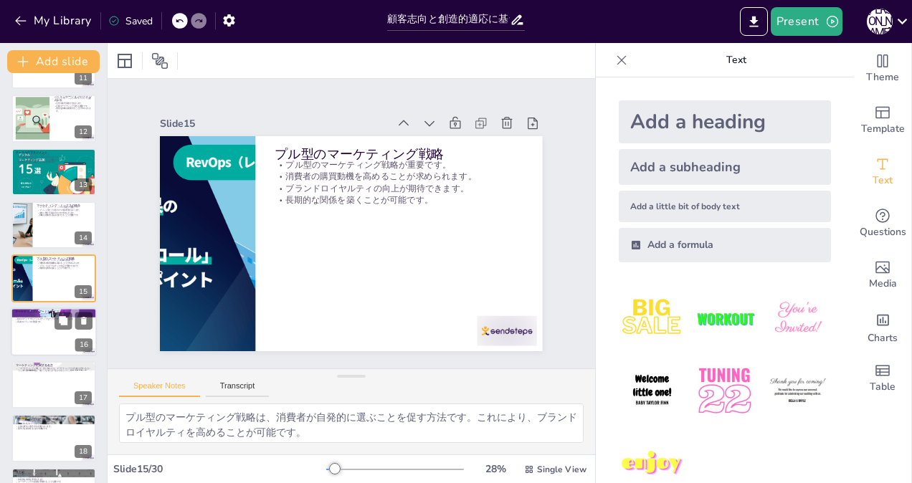
click at [34, 333] on div at bounding box center [54, 332] width 86 height 49
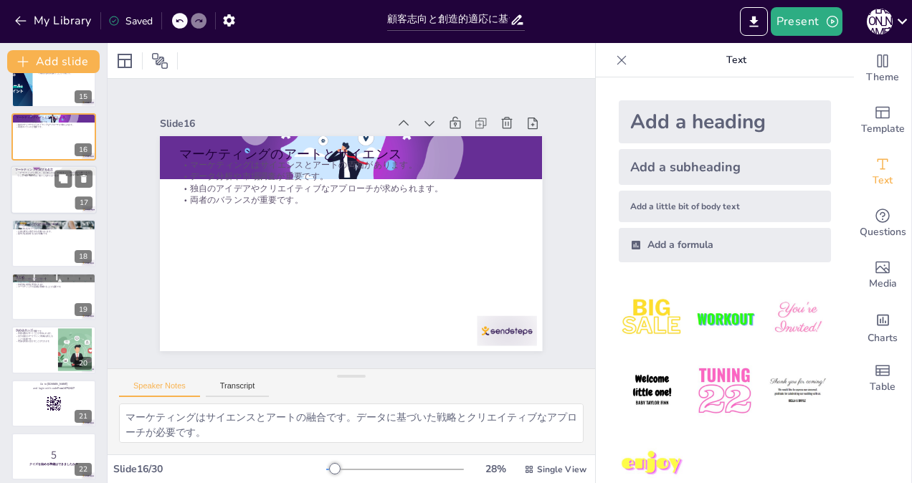
scroll to position [773, 0]
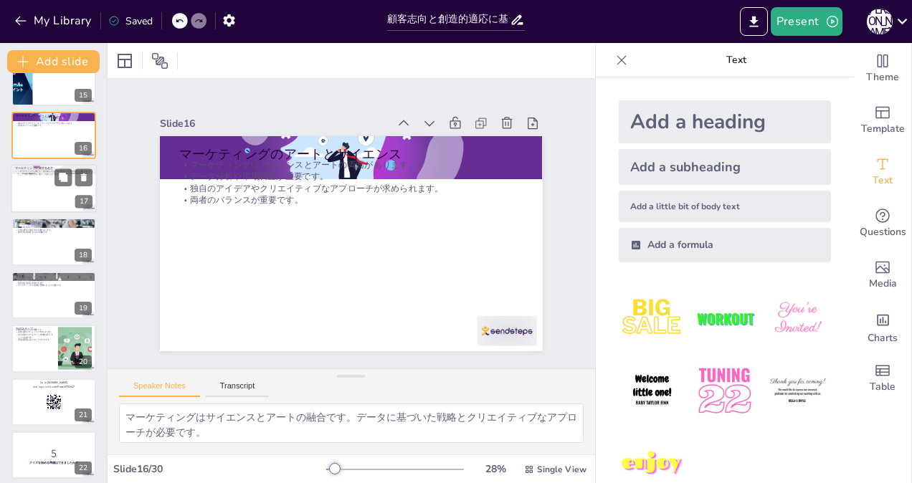
click at [37, 192] on div at bounding box center [54, 188] width 86 height 49
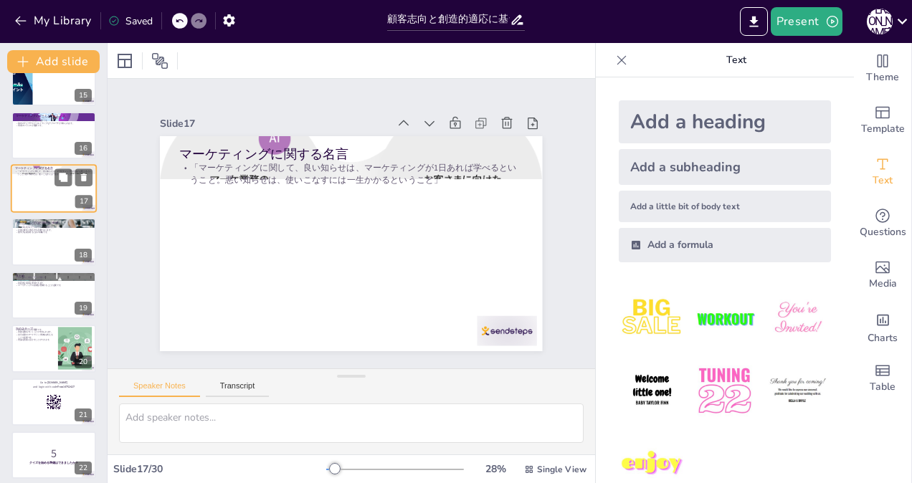
scroll to position [683, 0]
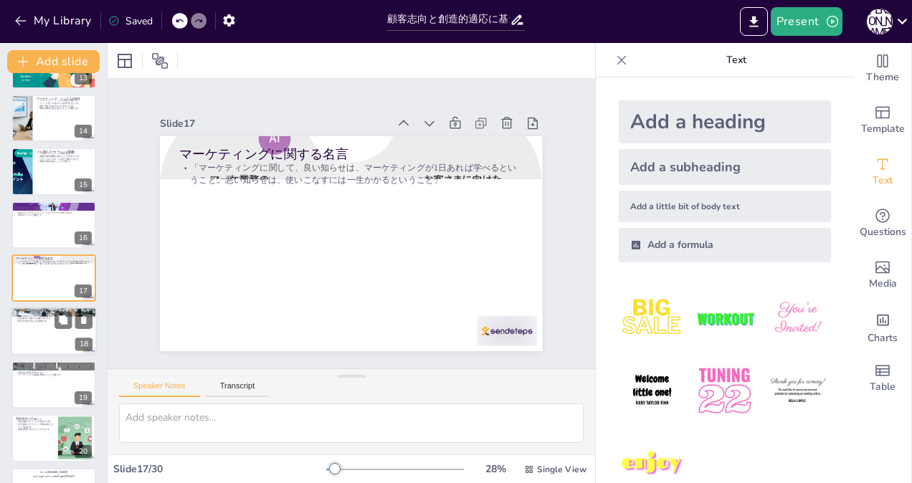
click at [37, 331] on div at bounding box center [54, 332] width 86 height 49
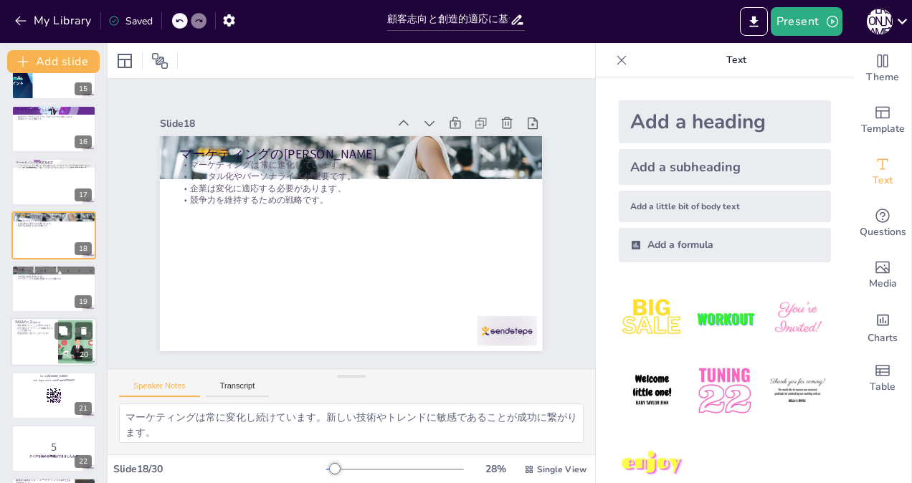
scroll to position [808, 0]
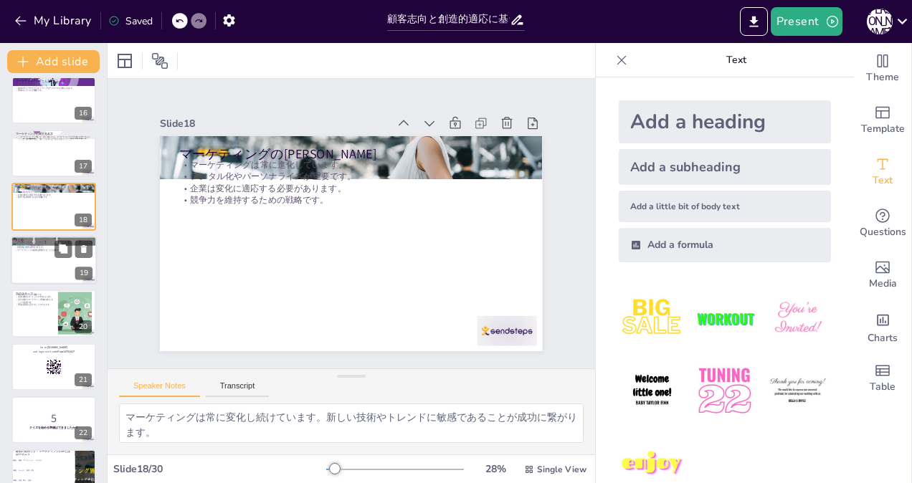
click at [37, 265] on div at bounding box center [54, 260] width 86 height 49
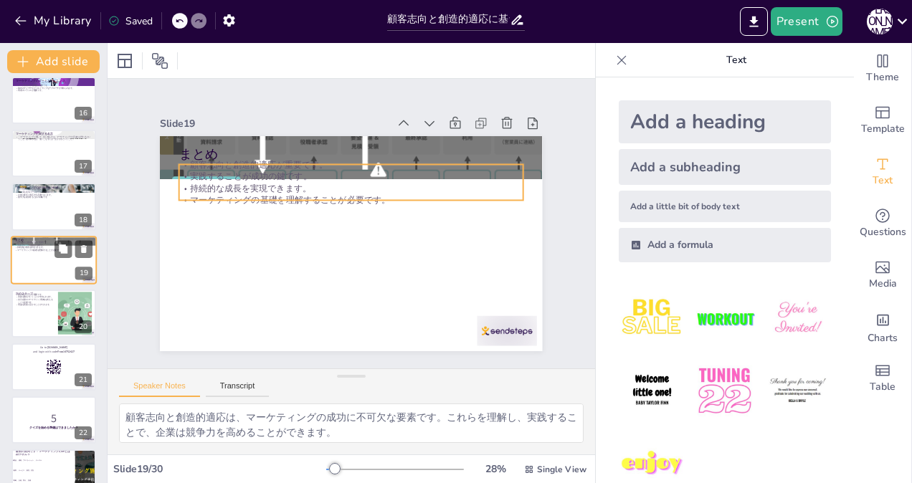
scroll to position [790, 0]
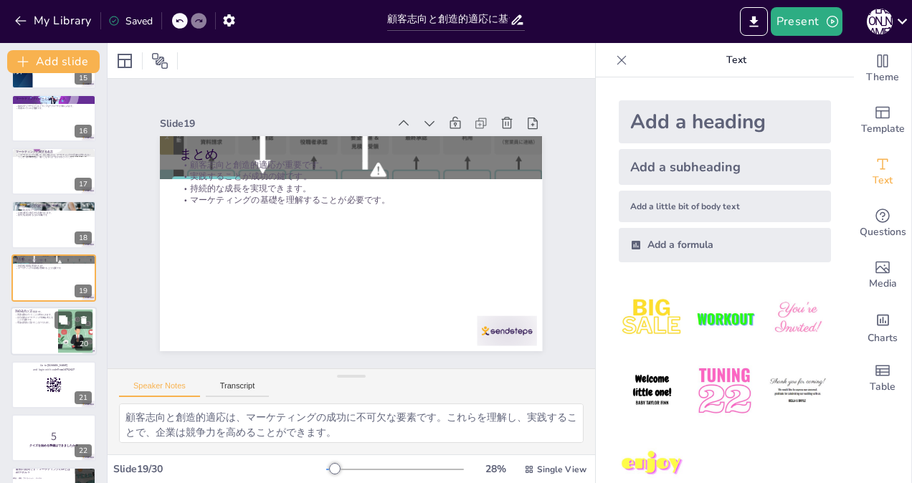
click at [34, 336] on div at bounding box center [54, 331] width 86 height 49
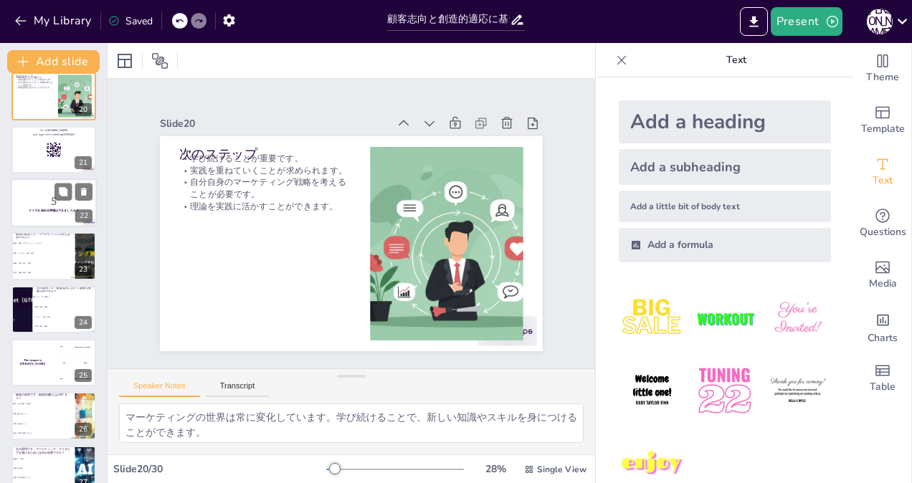
scroll to position [1058, 0]
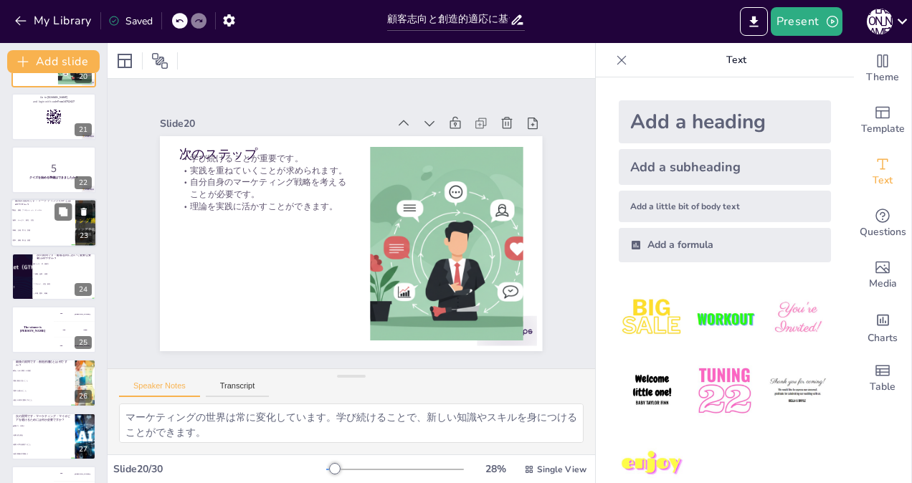
click at [40, 224] on li "顧客、サービス、販売、広告" at bounding box center [43, 221] width 65 height 10
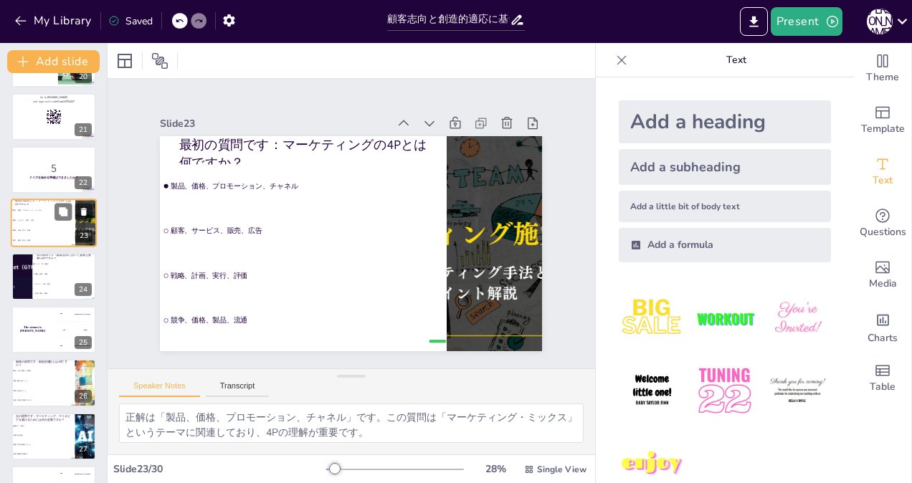
scroll to position [1003, 0]
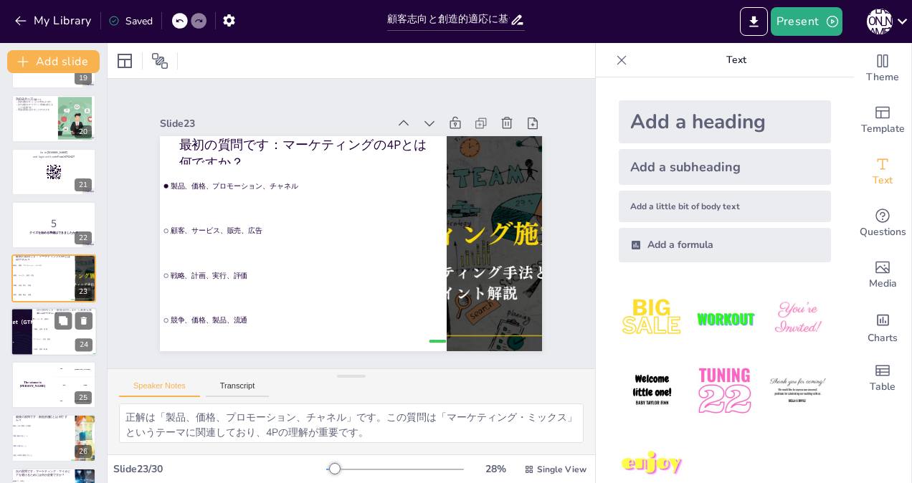
click at [35, 331] on li "価格、品質、流通" at bounding box center [64, 329] width 65 height 10
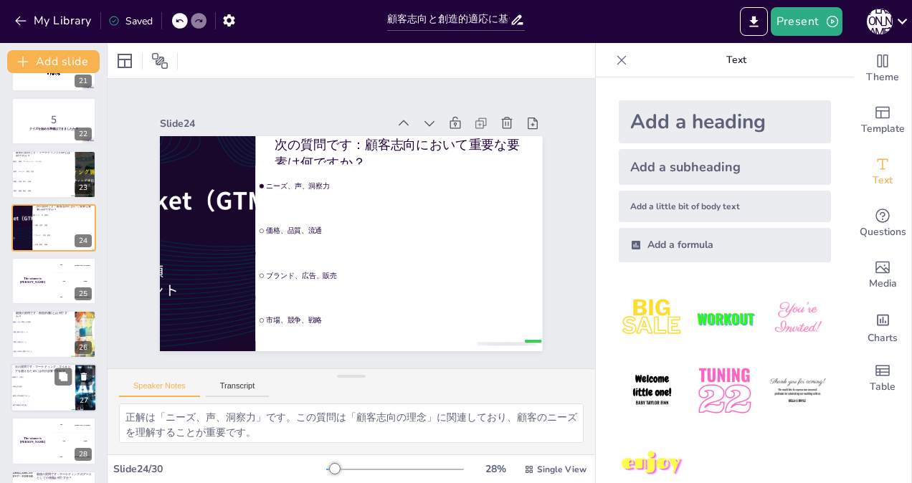
scroll to position [1129, 0]
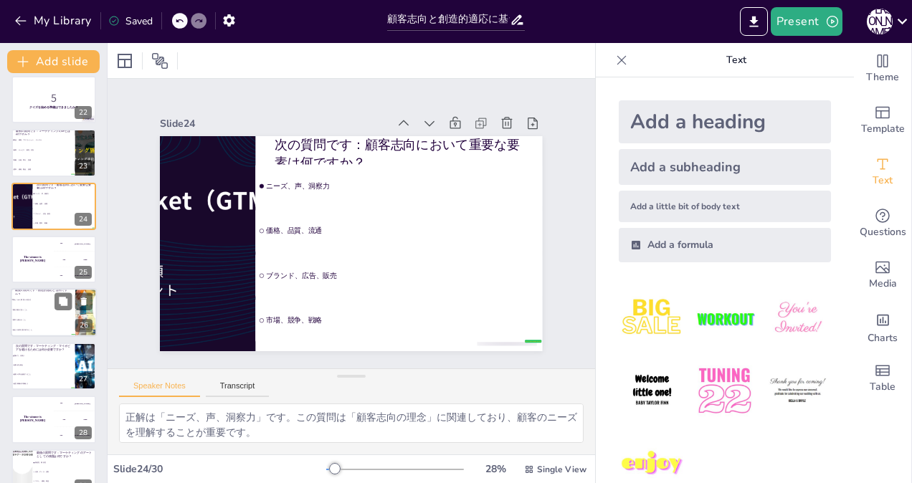
click at [42, 313] on li "固定観念に従うこと" at bounding box center [43, 310] width 65 height 10
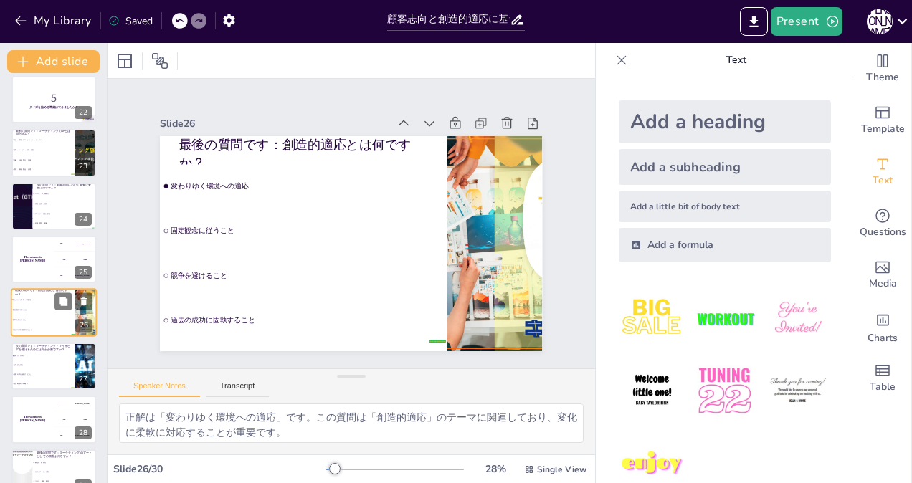
scroll to position [1163, 0]
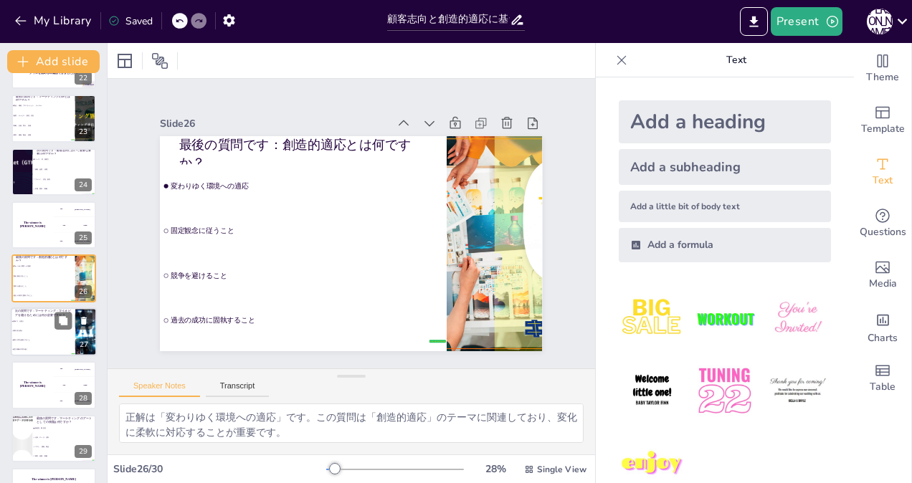
click at [37, 328] on li "短期的な視点" at bounding box center [43, 330] width 65 height 9
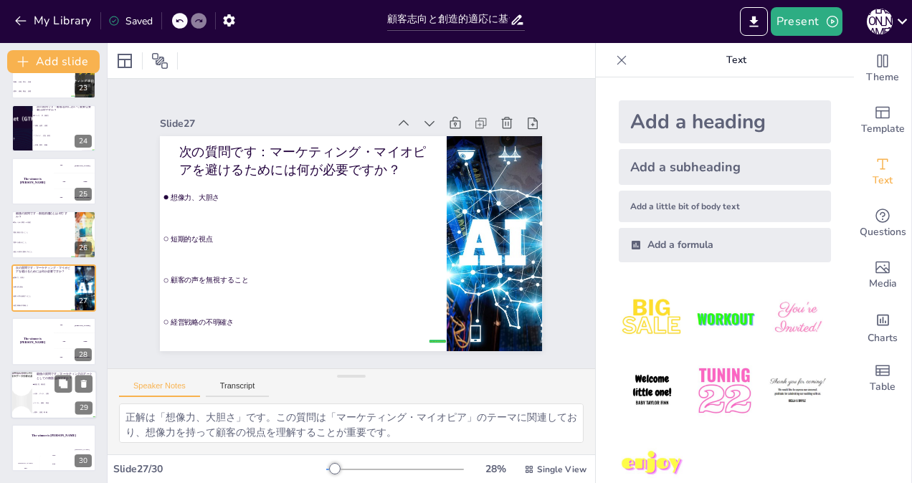
click at [44, 397] on li "分析、データ、法則" at bounding box center [64, 393] width 65 height 9
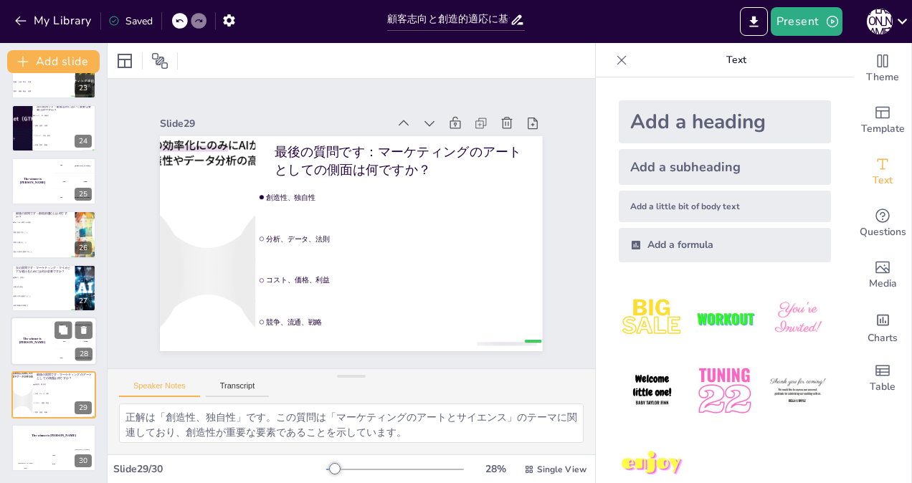
click at [34, 337] on div "The winner is Niels 🏆" at bounding box center [32, 341] width 43 height 49
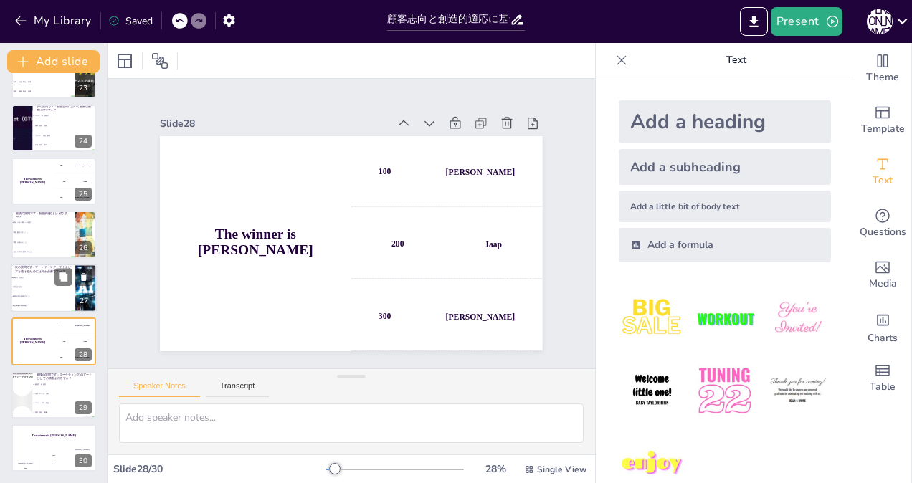
click at [34, 290] on li "短期的な視点" at bounding box center [43, 287] width 65 height 9
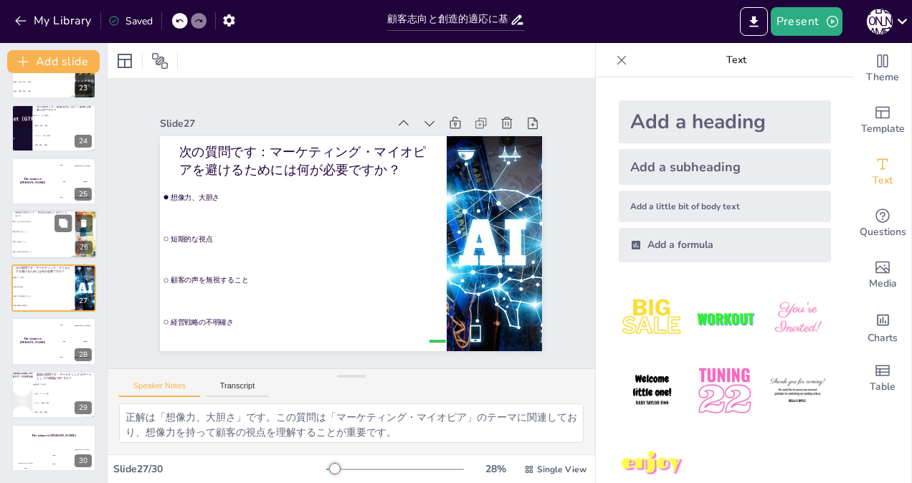
click at [29, 235] on li "固定観念に従うこと" at bounding box center [43, 232] width 65 height 10
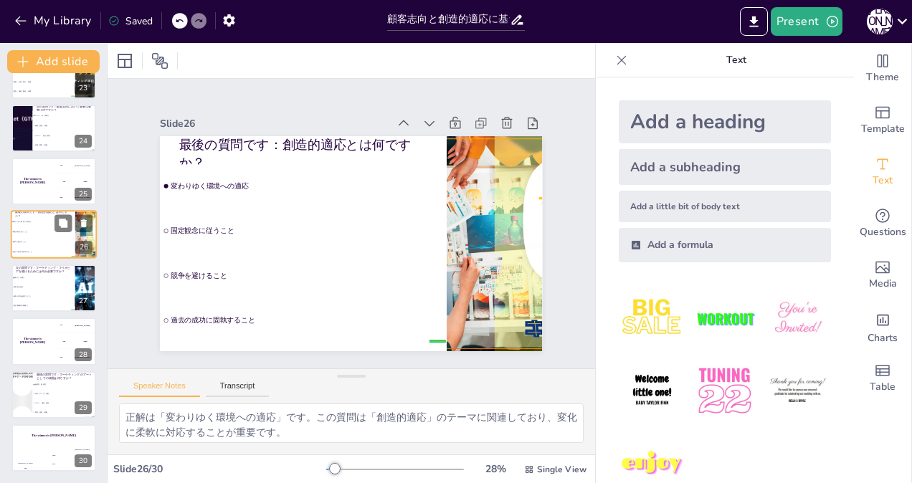
scroll to position [1163, 0]
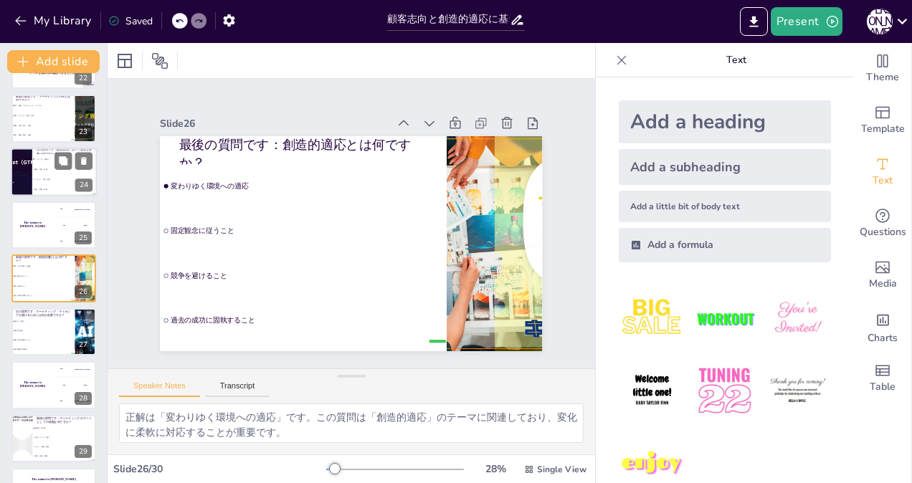
click at [52, 165] on li "価格、品質、流通" at bounding box center [64, 169] width 65 height 10
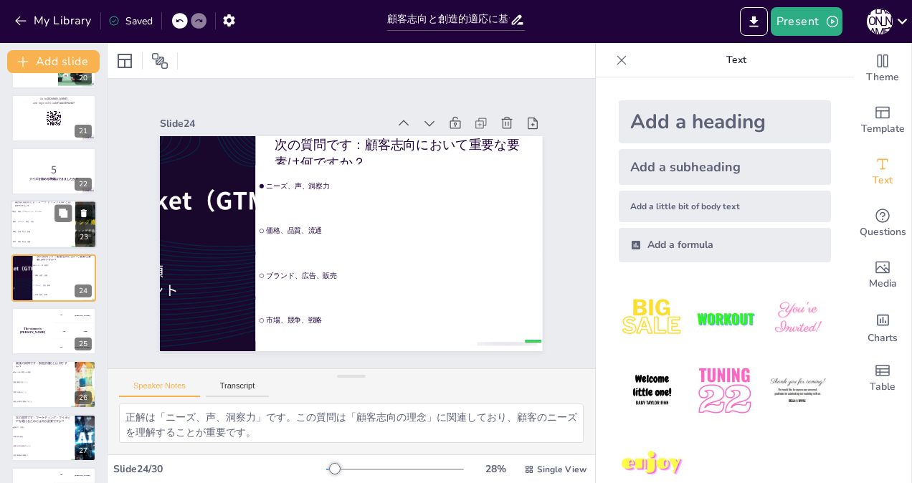
click at [26, 221] on span "顧客、サービス、販売、広告" at bounding box center [44, 222] width 62 height 2
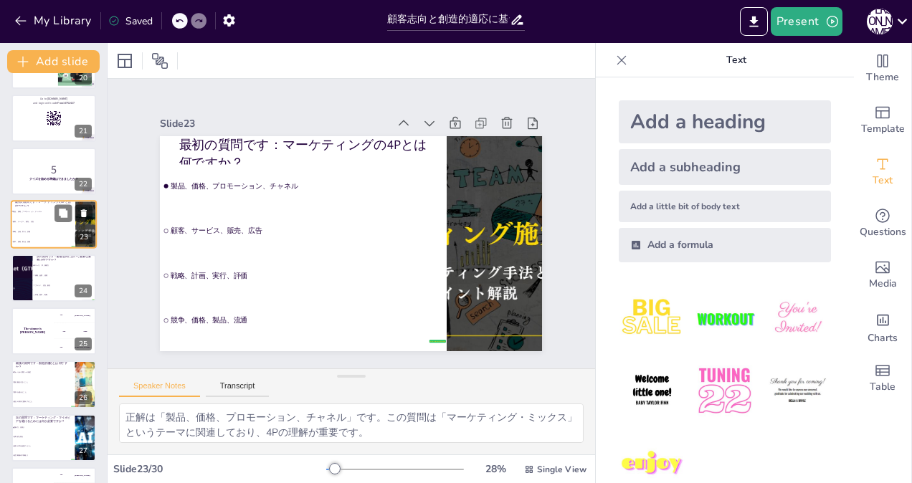
scroll to position [1003, 0]
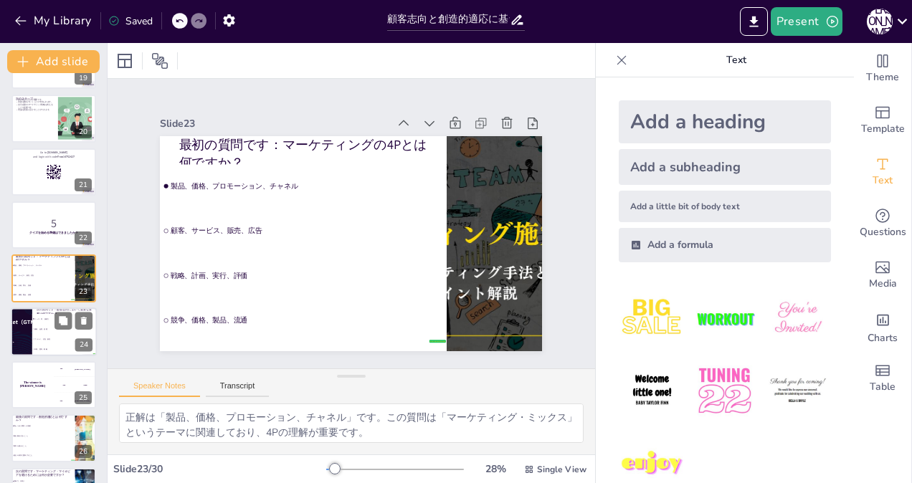
click at [38, 330] on li "価格、品質、流通" at bounding box center [64, 329] width 65 height 10
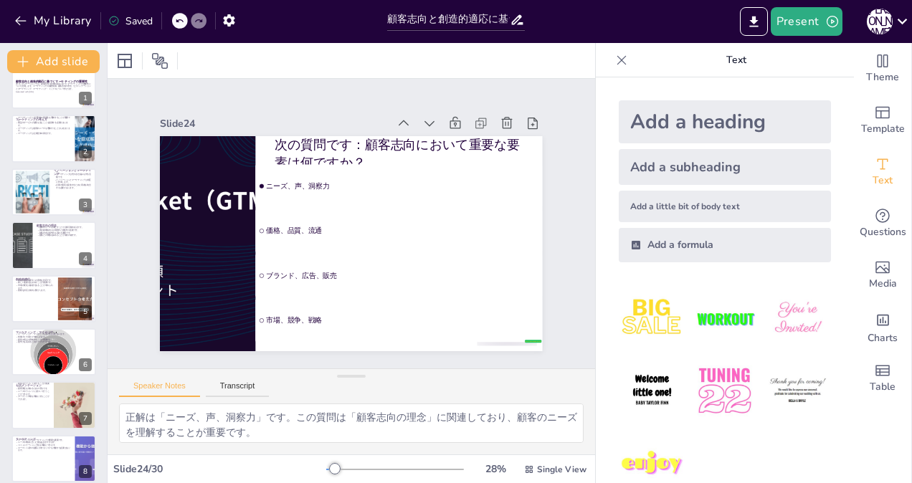
scroll to position [0, 0]
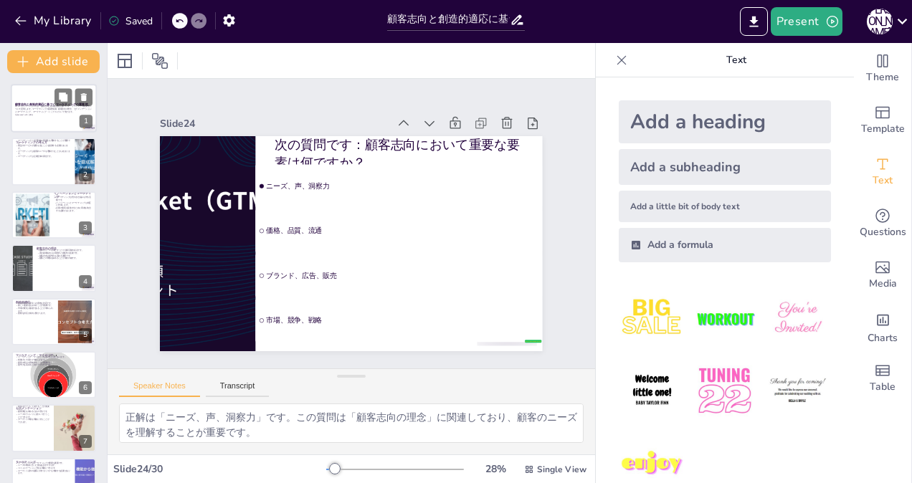
click at [33, 109] on p "本プレゼンテーションでは、顧客志向と創造的適応に基づくマーケティングの重要性について説明します。マーケティングの基礎知識、顧客志向の理念、セグメンテーションと…" at bounding box center [53, 109] width 77 height 8
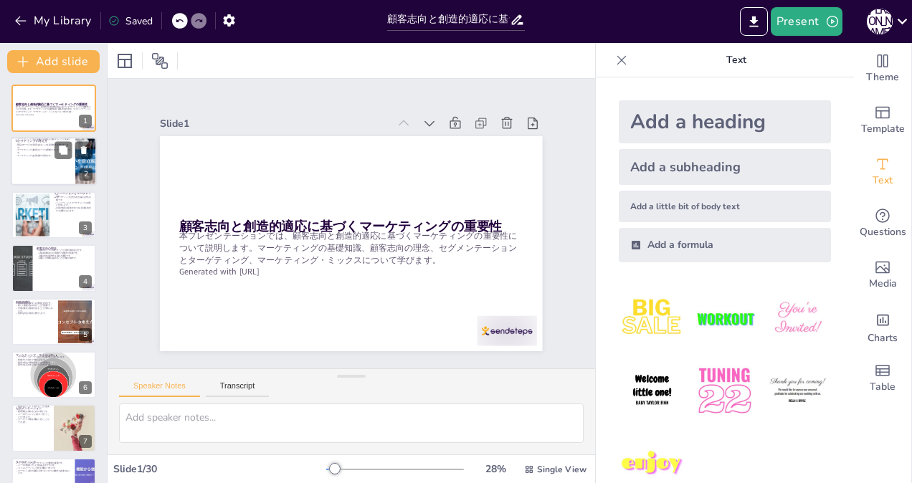
click at [27, 161] on div at bounding box center [54, 162] width 86 height 49
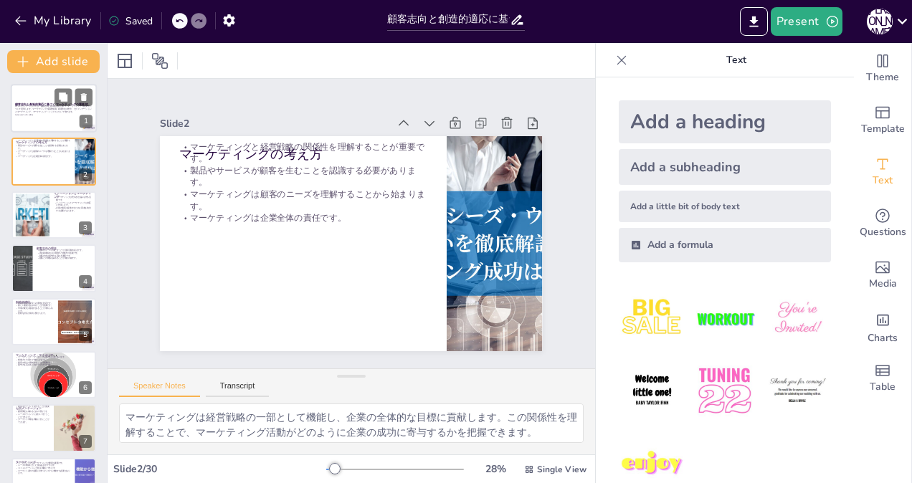
click at [34, 110] on p "本プレゼンテーションでは、顧客志向と創造的適応に基づくマーケティングの重要性について説明します。マーケティングの基礎知識、顧客志向の理念、セグメンテーションと…" at bounding box center [53, 109] width 77 height 8
